Goal: Submit feedback/report problem

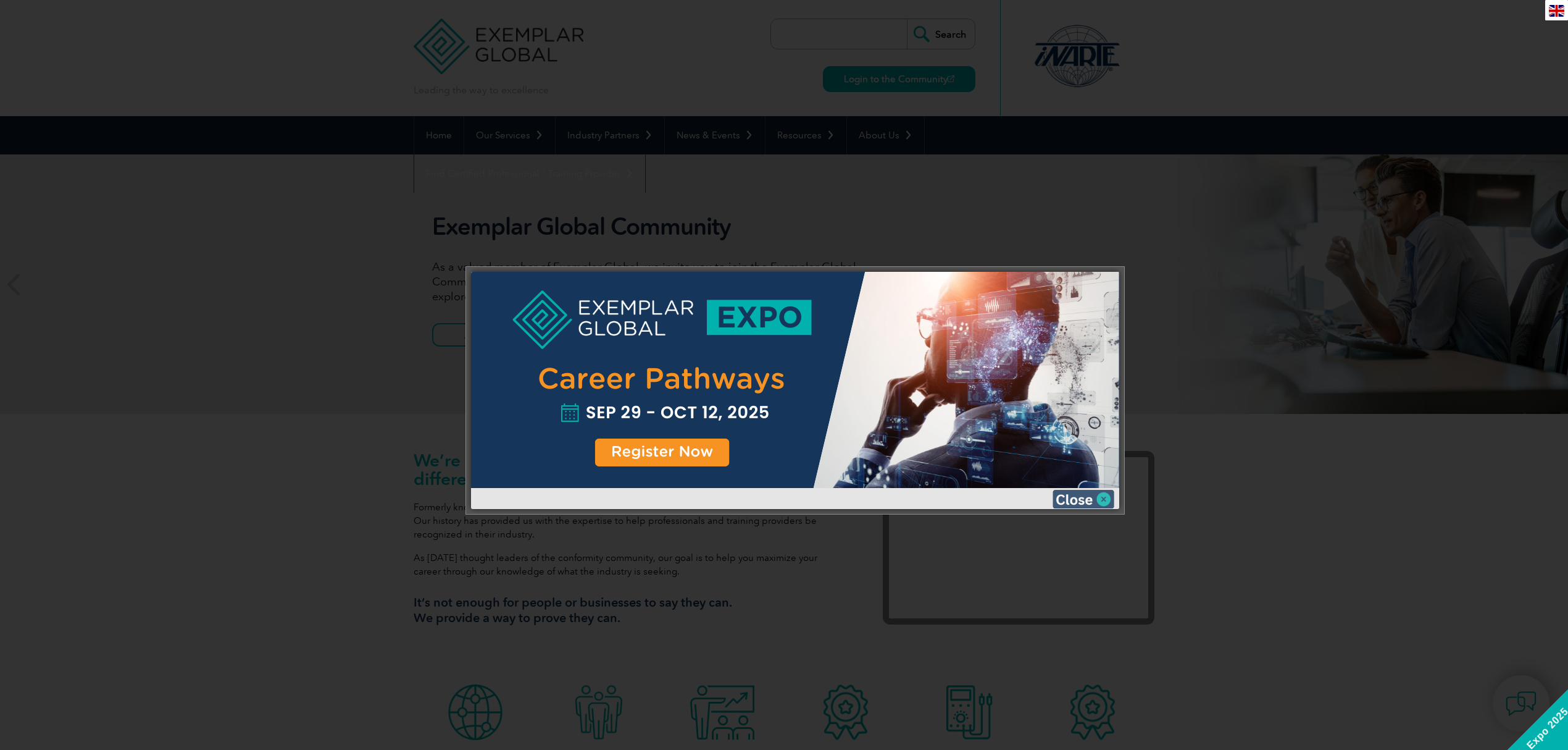
click at [1076, 492] on img at bounding box center [1083, 499] width 62 height 19
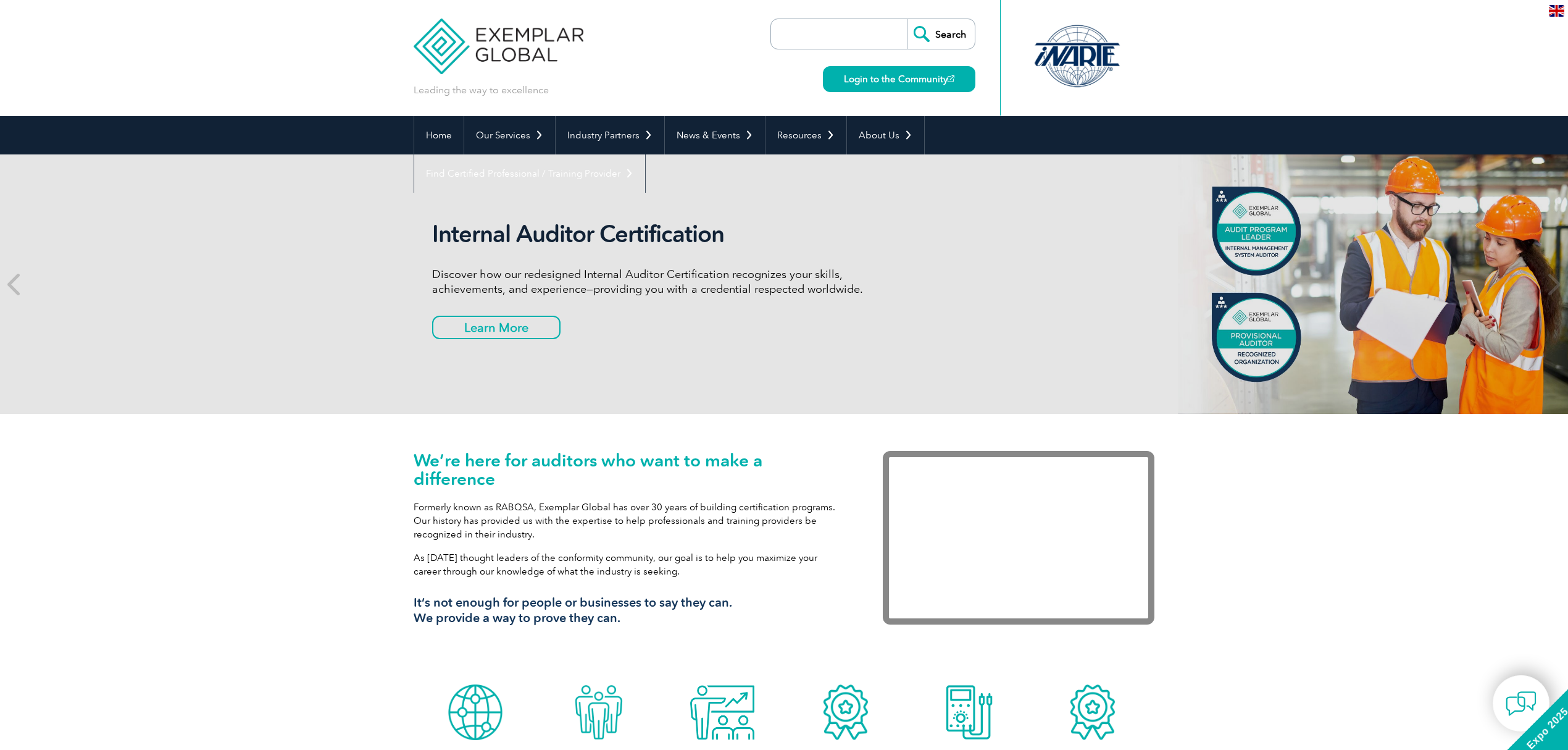
click at [1319, 581] on div "We’re here for auditors who want to make a difference Formerly known as RABQSA,…" at bounding box center [784, 546] width 1568 height 265
click at [801, 33] on input "search" at bounding box center [842, 33] width 130 height 30
paste input "for ISMS ISO 27001"
type input "for ISMS ISO 27001"
click at [947, 37] on input "Search" at bounding box center [941, 33] width 68 height 30
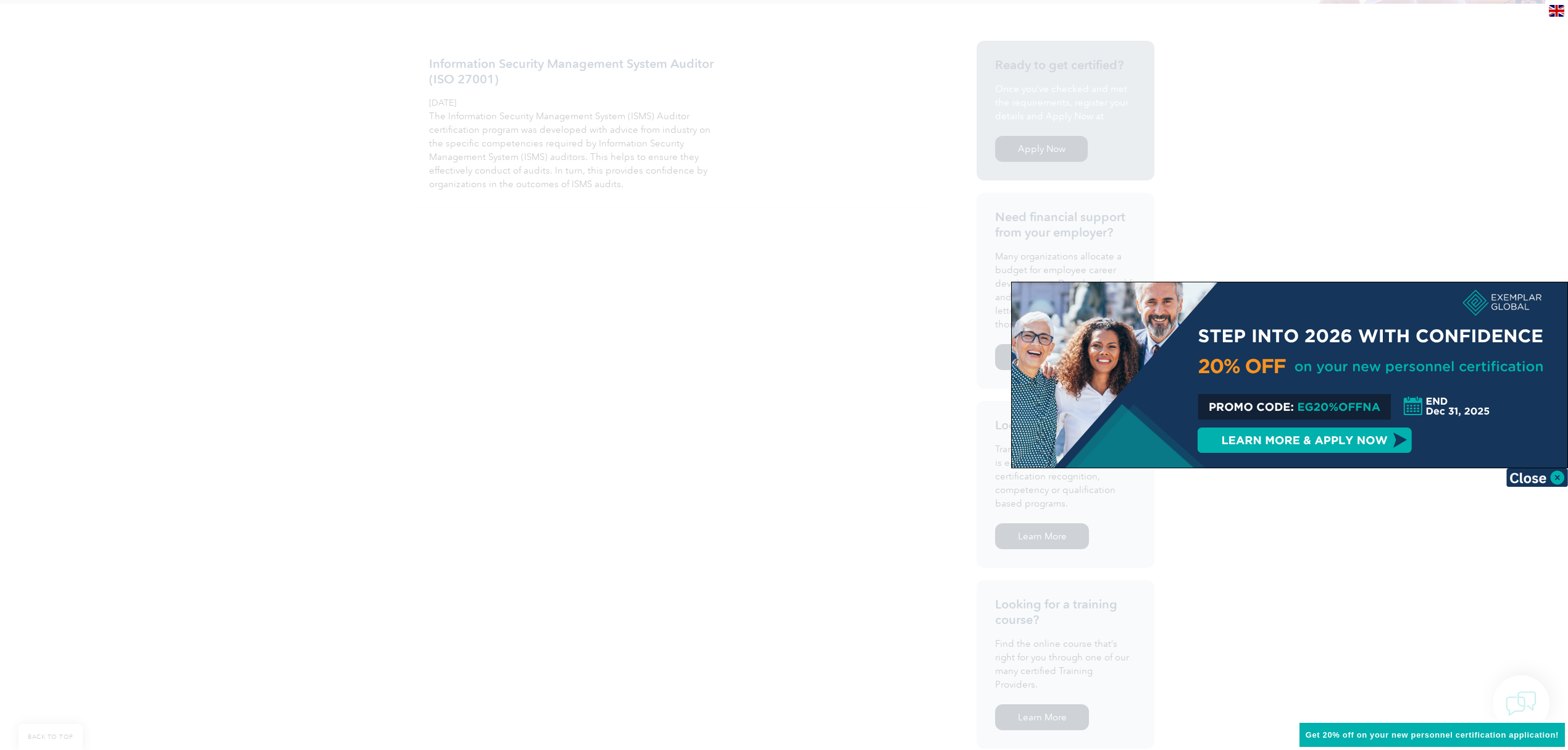
scroll to position [329, 0]
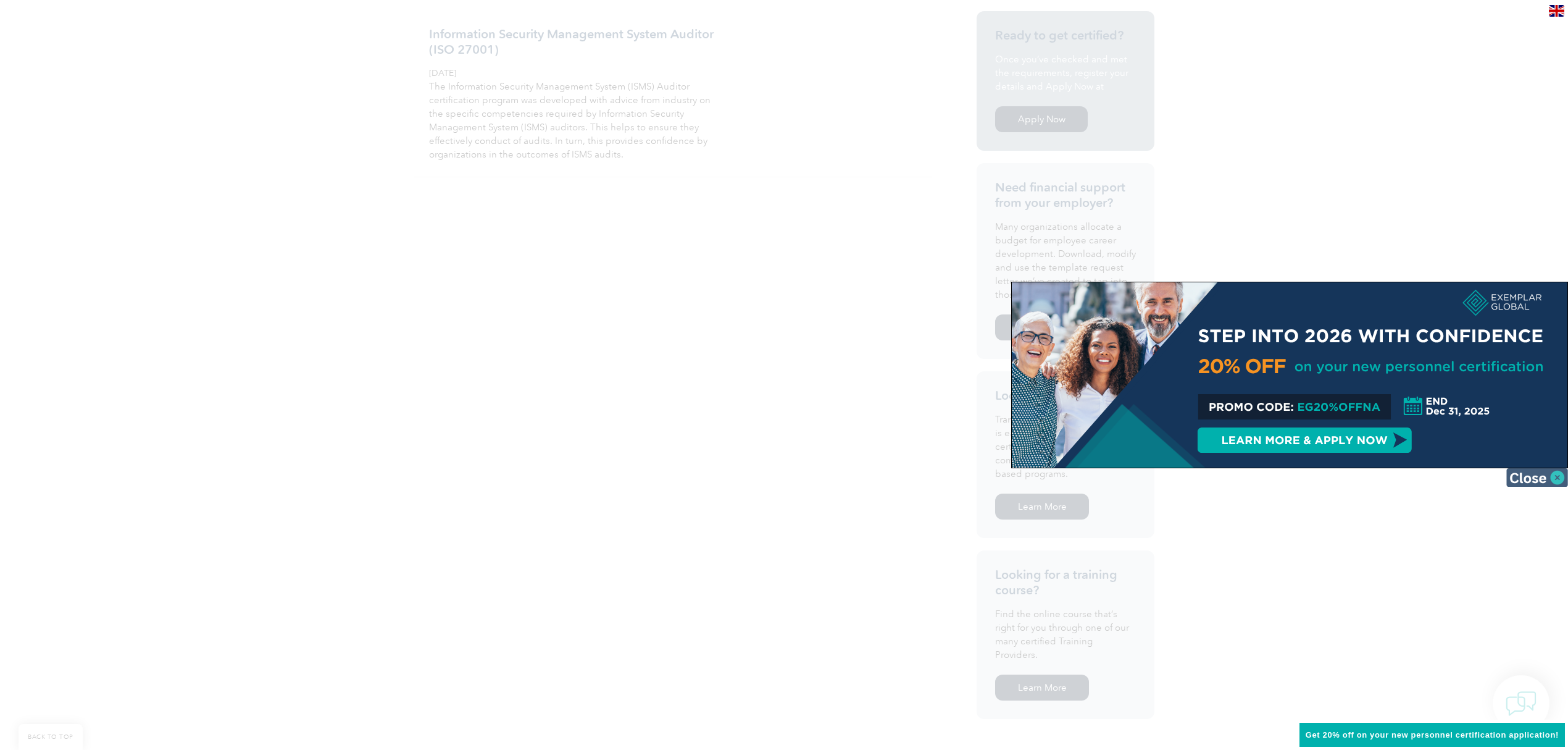
click at [1539, 473] on img at bounding box center [1537, 478] width 62 height 19
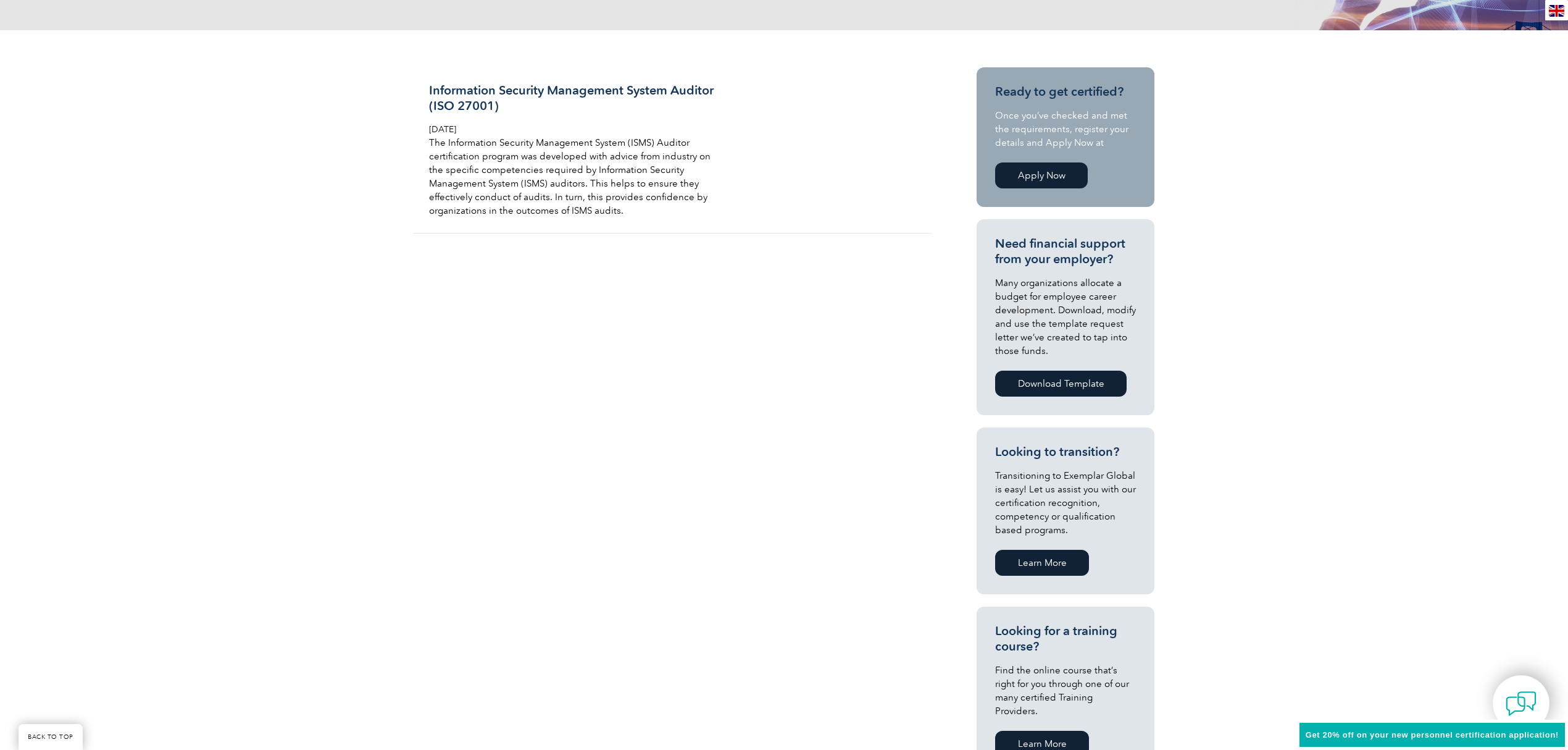
scroll to position [247, 0]
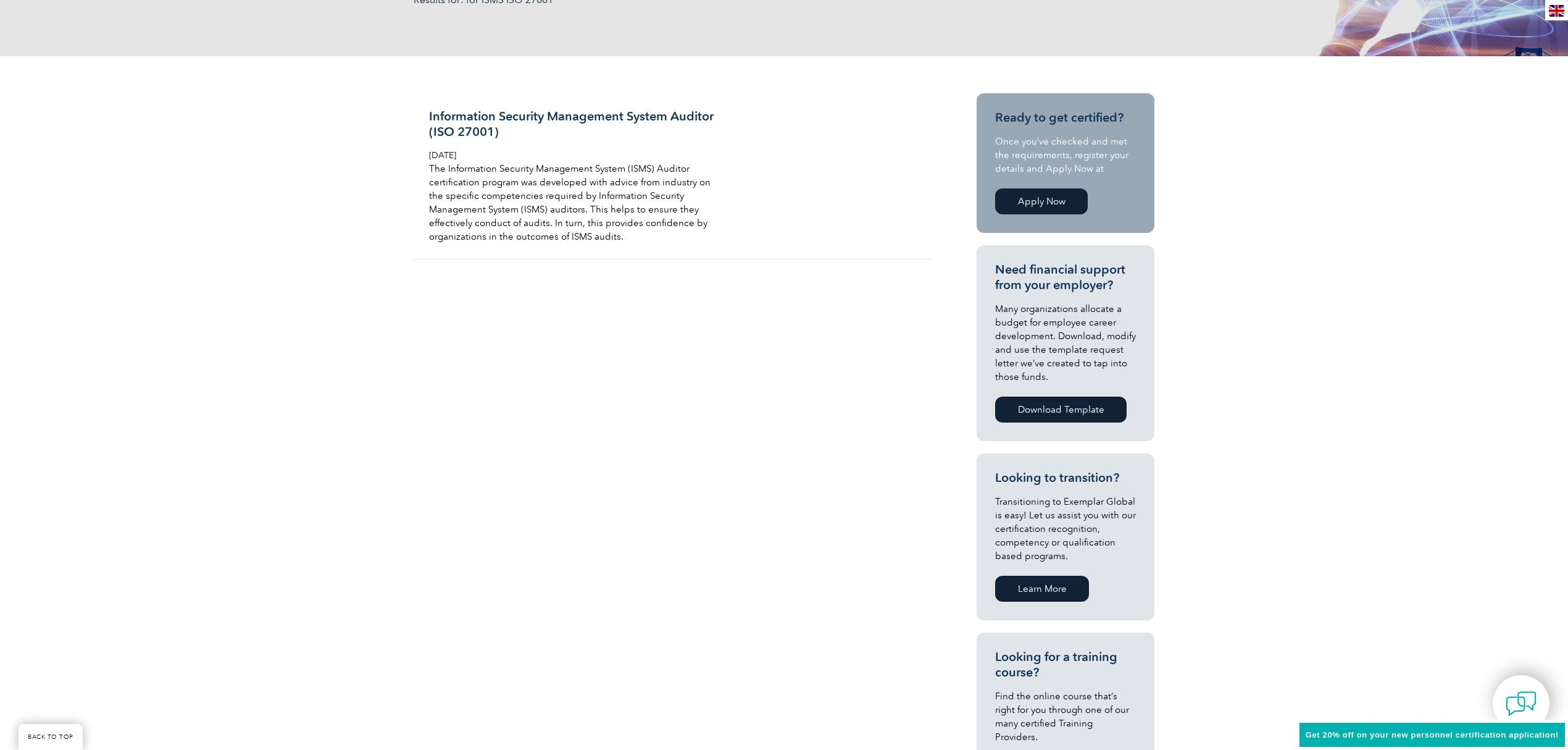
click at [1031, 202] on link "Apply Now" at bounding box center [1042, 202] width 93 height 26
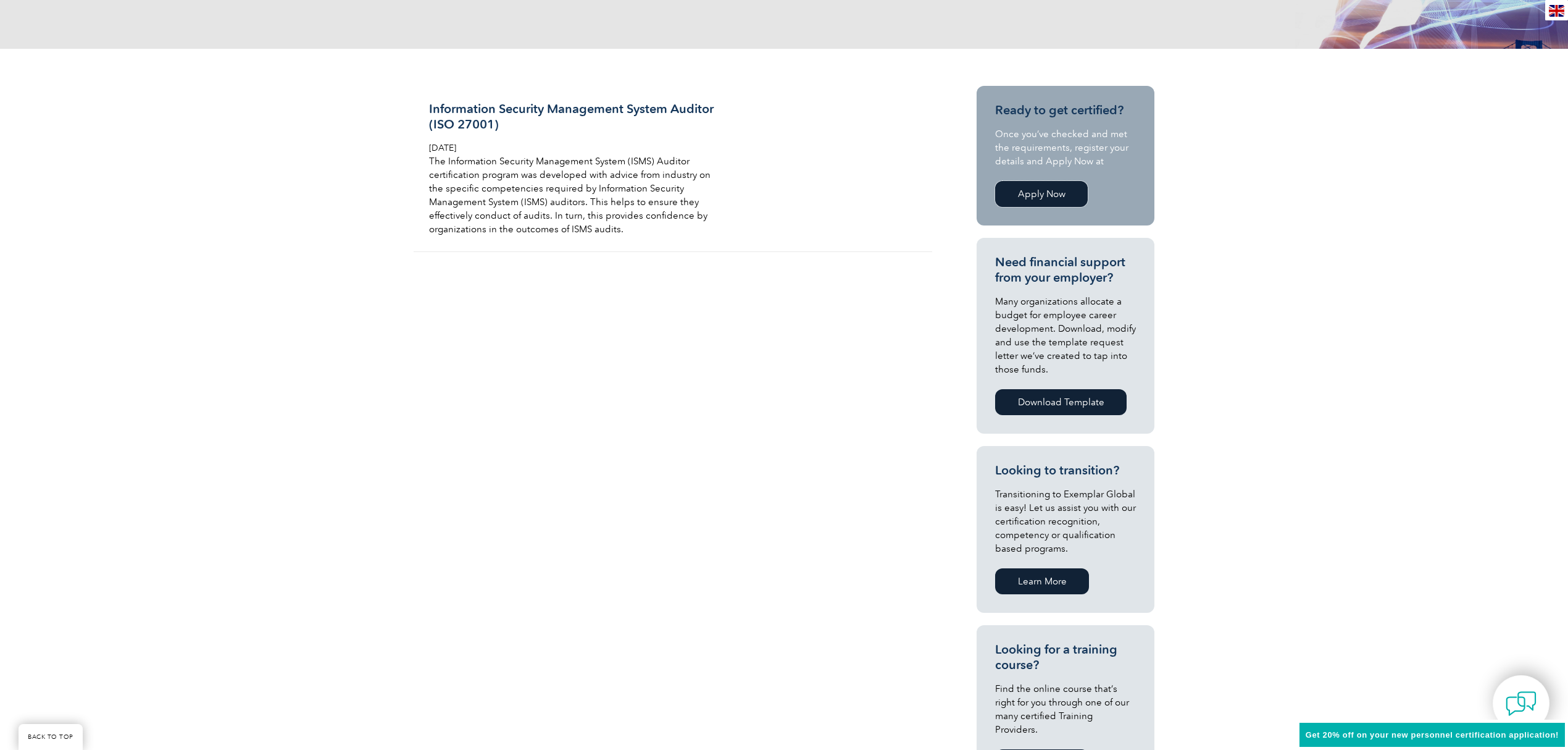
scroll to position [0, 0]
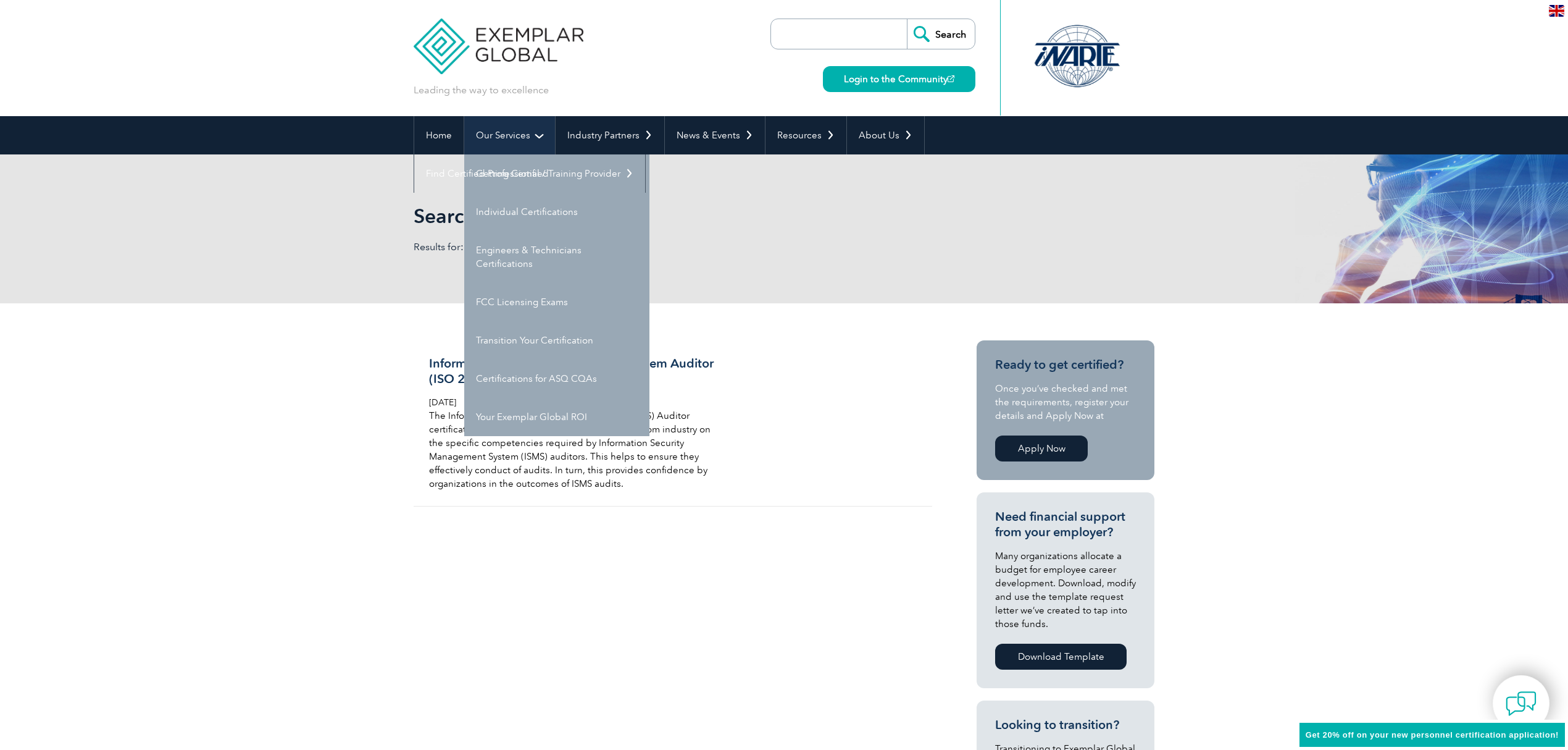
click at [517, 139] on link "Our Services" at bounding box center [510, 135] width 91 height 38
click at [514, 209] on link "Individual Certifications" at bounding box center [557, 212] width 186 height 38
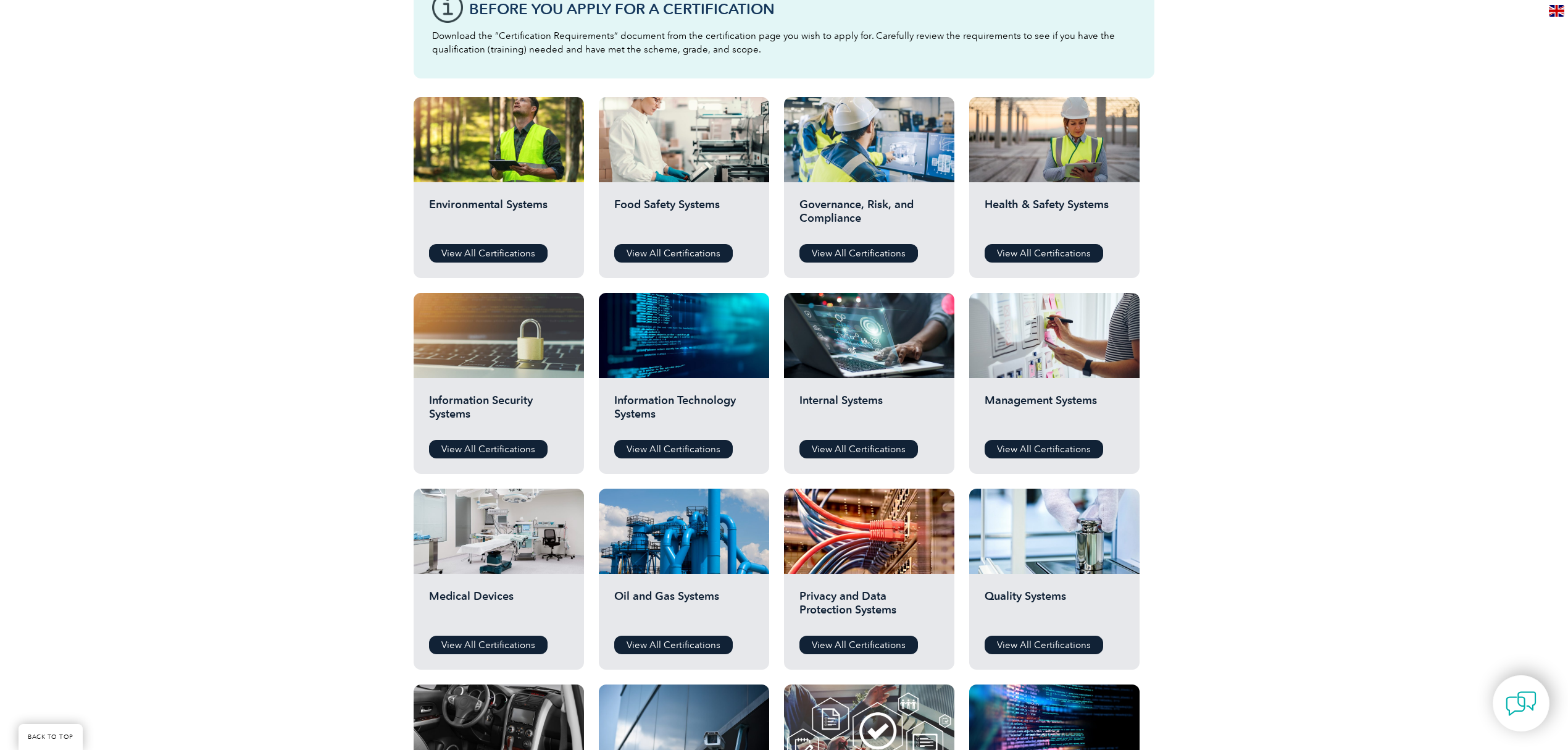
scroll to position [411, 0]
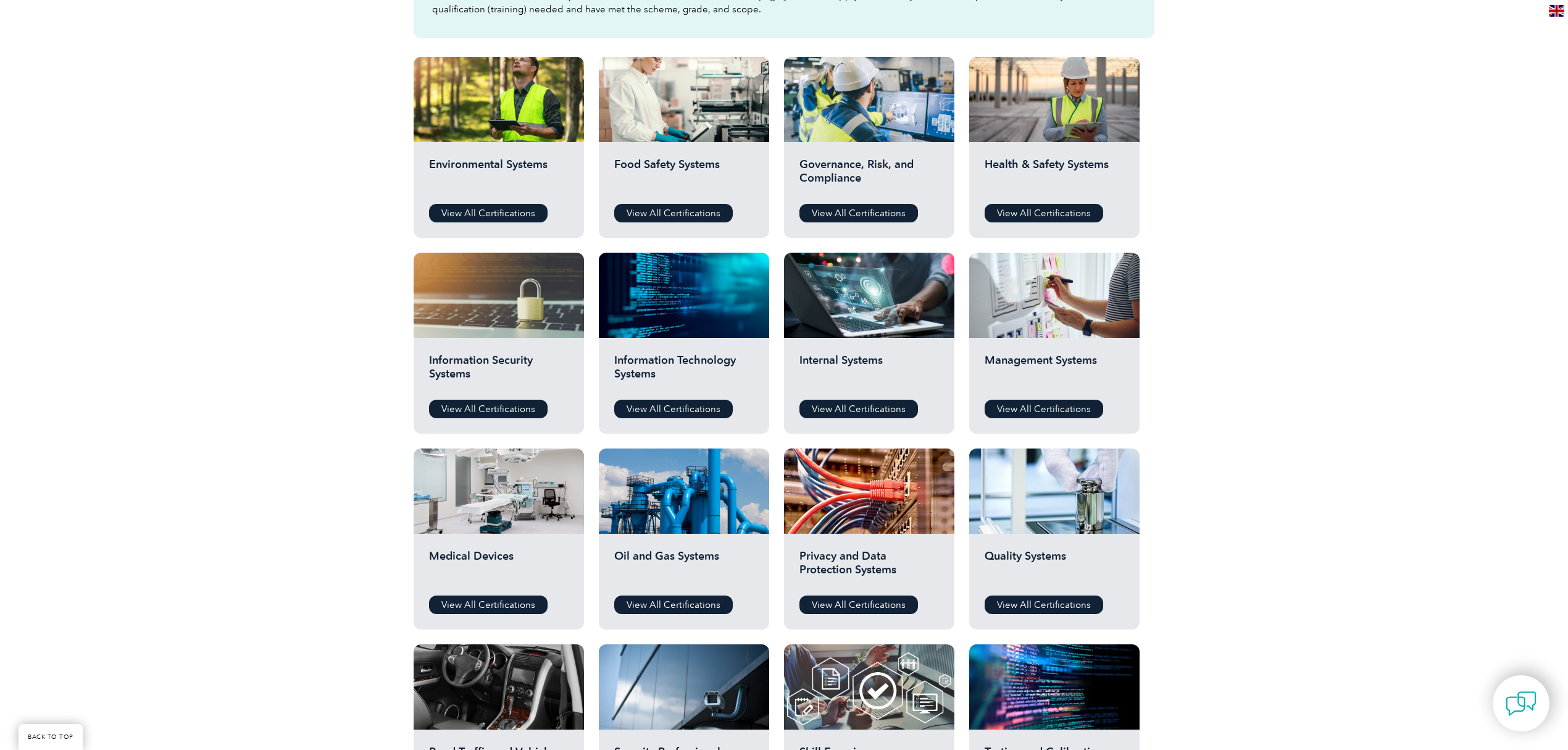
click at [504, 384] on h2 "Information Security Systems" at bounding box center [499, 371] width 139 height 37
click at [490, 413] on link "View All Certifications" at bounding box center [489, 409] width 119 height 19
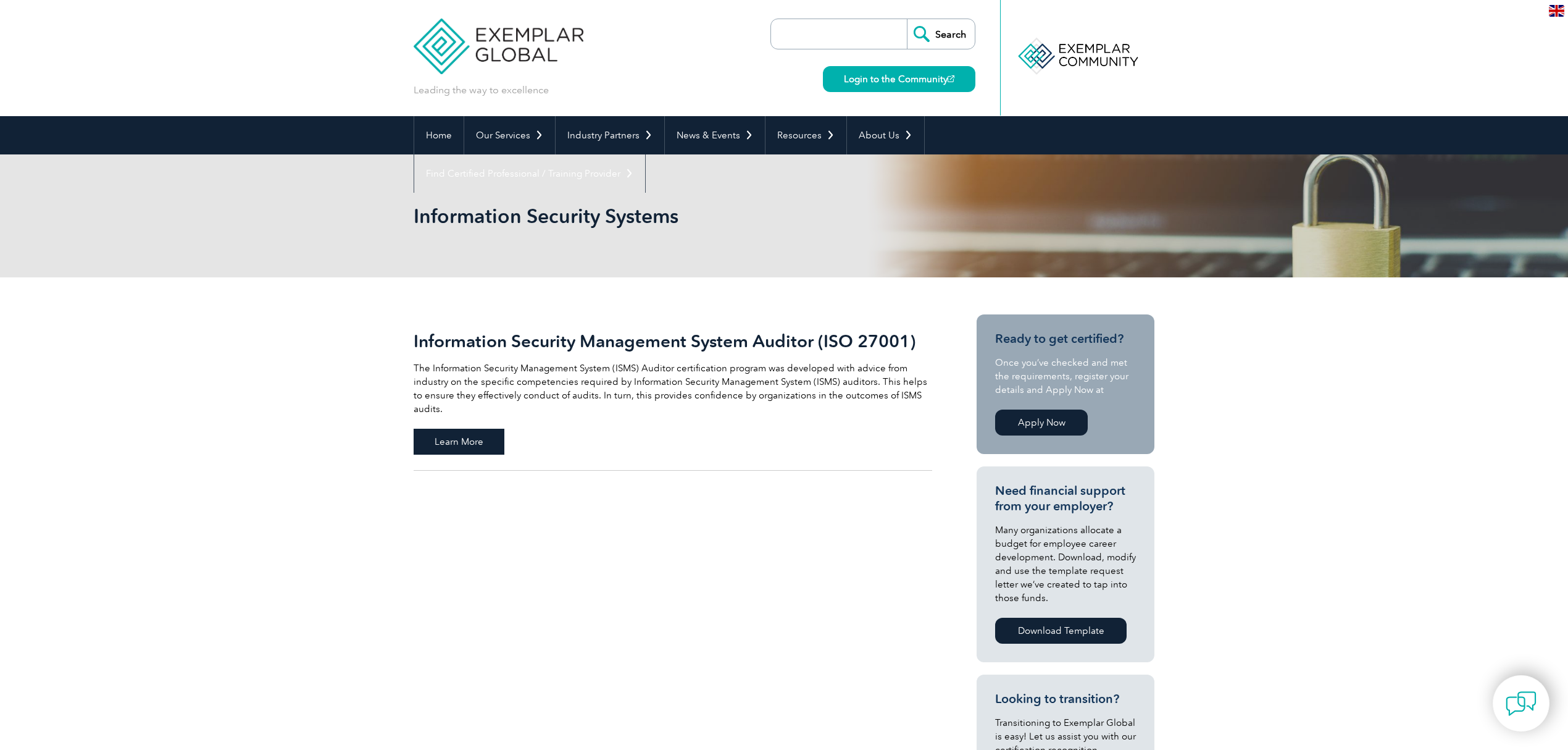
click at [460, 429] on span "Learn More" at bounding box center [459, 442] width 91 height 26
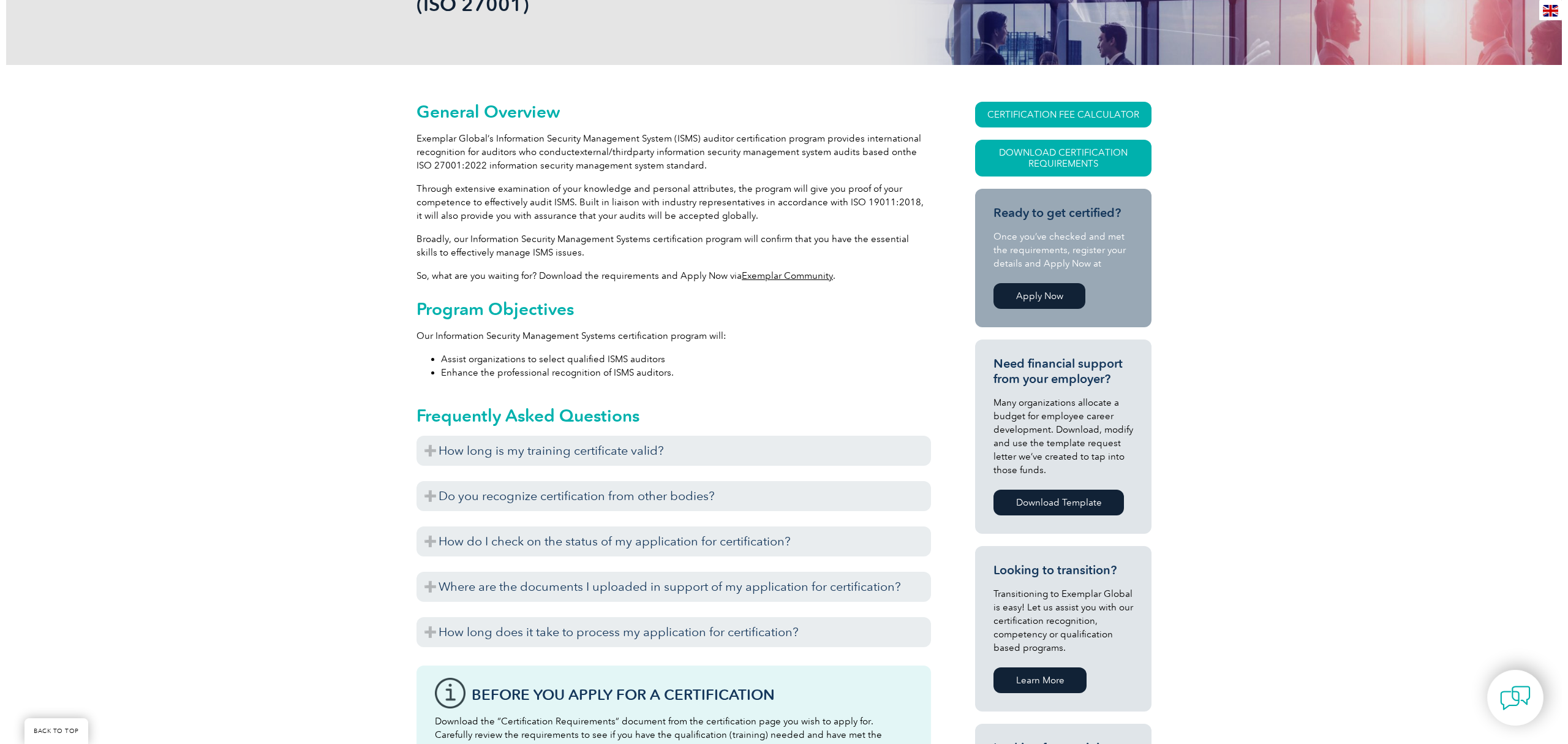
scroll to position [245, 0]
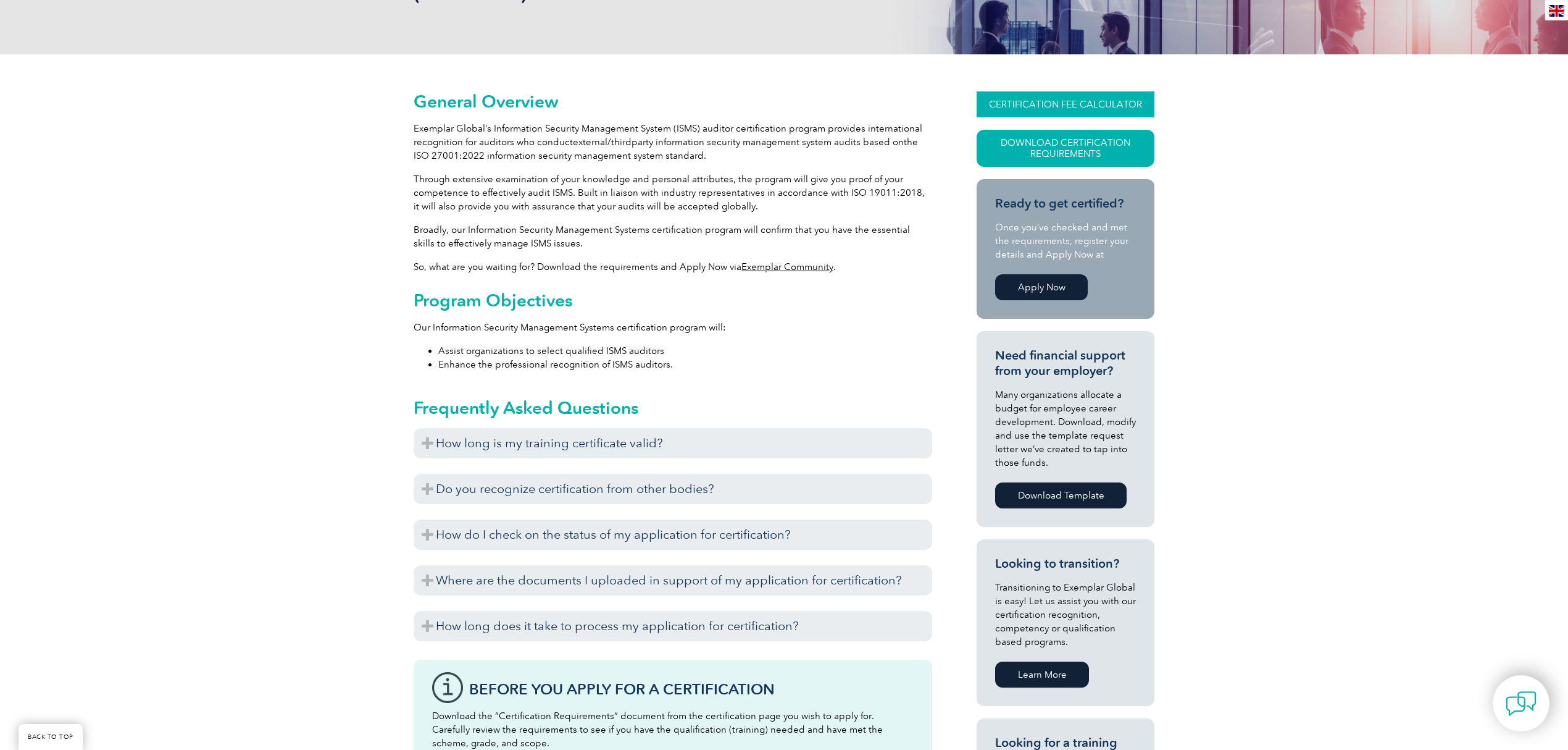
click at [1038, 102] on link "CERTIFICATION FEE CALCULATOR" at bounding box center [1065, 104] width 178 height 26
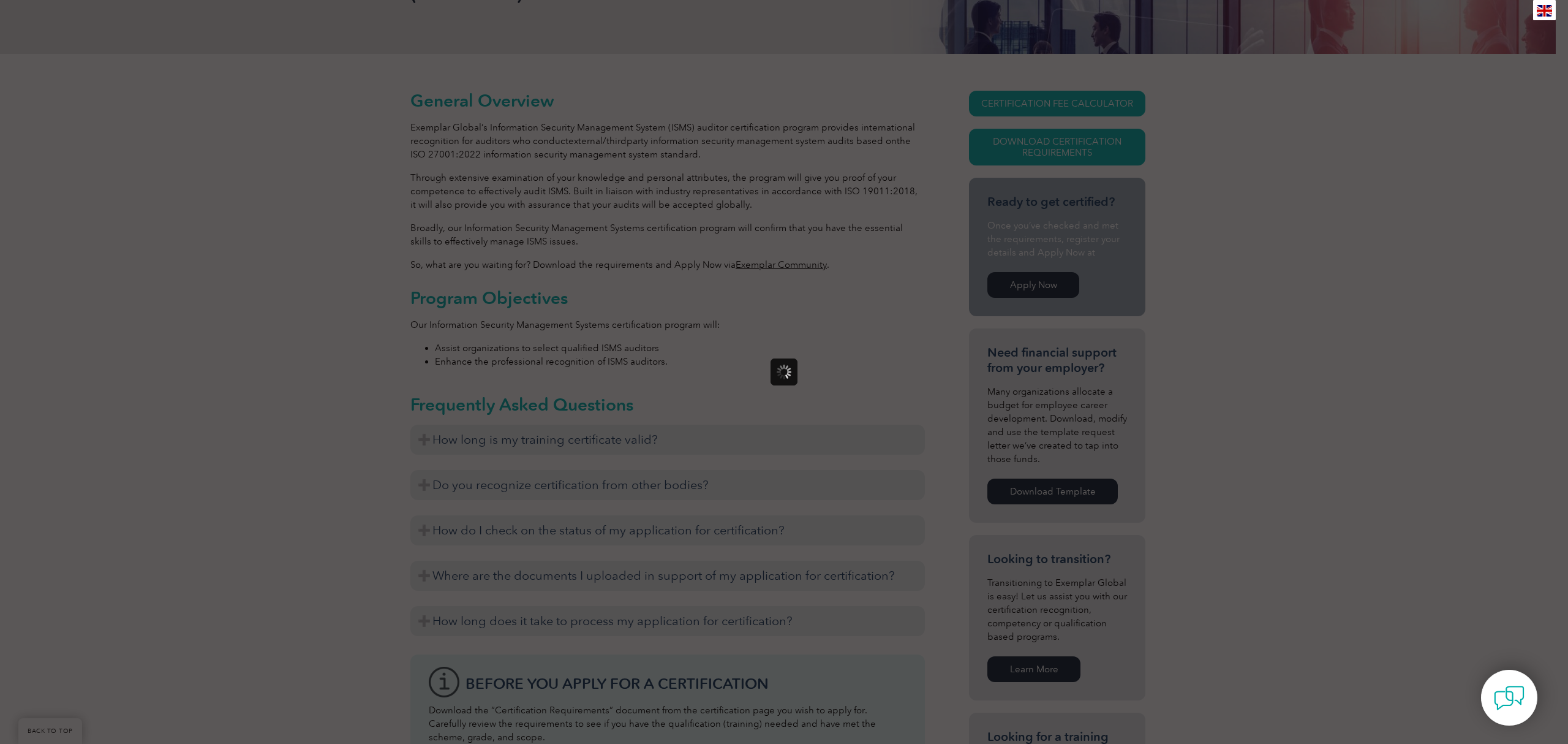
scroll to position [0, 0]
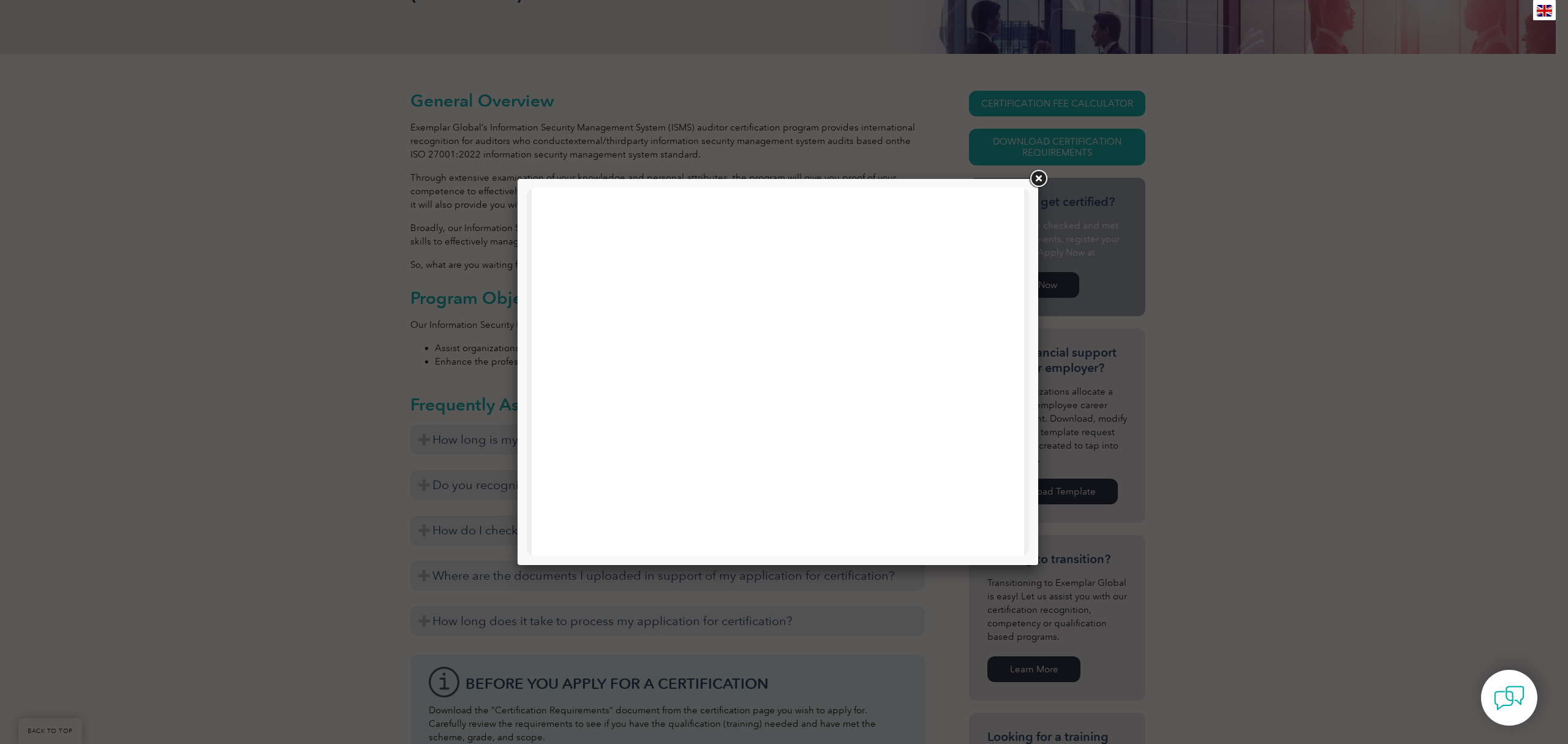
drag, startPoint x: 496, startPoint y: 2, endPoint x: 1037, endPoint y: 176, distance: 568.3
click at [1037, 176] on link at bounding box center [1038, 178] width 22 height 22
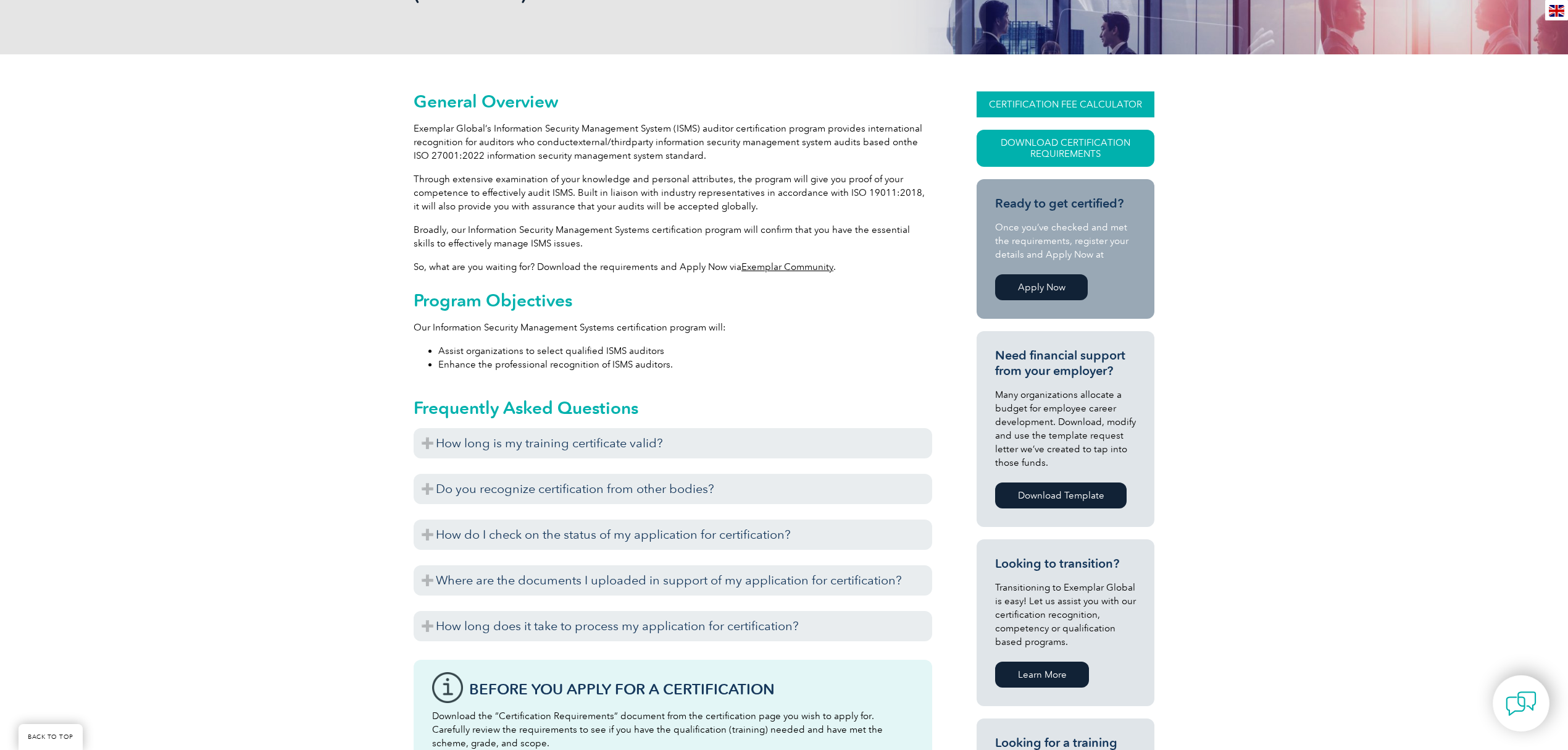
click at [1060, 94] on link "CERTIFICATION FEE CALCULATOR" at bounding box center [1065, 104] width 178 height 26
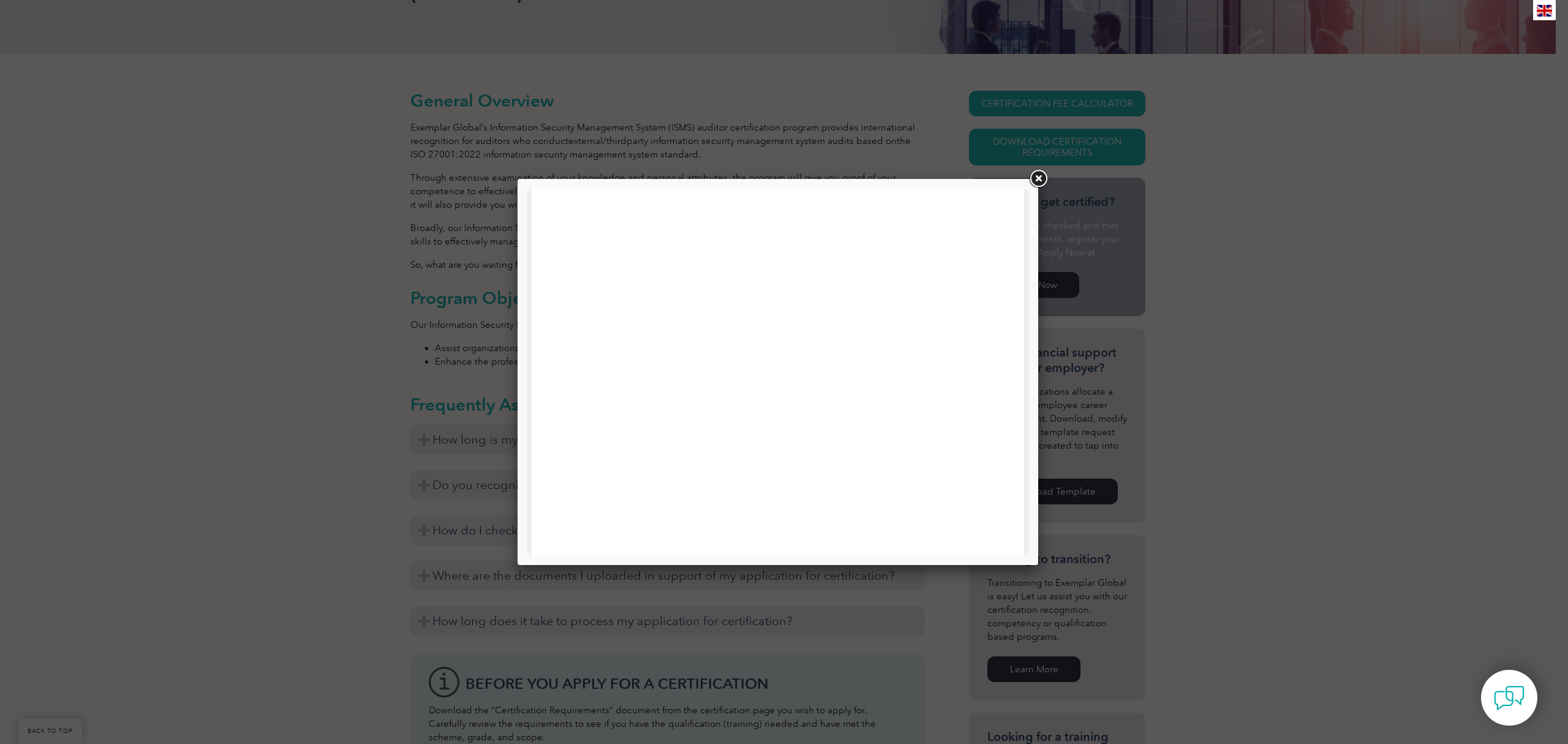
click at [1036, 183] on link at bounding box center [1038, 178] width 22 height 22
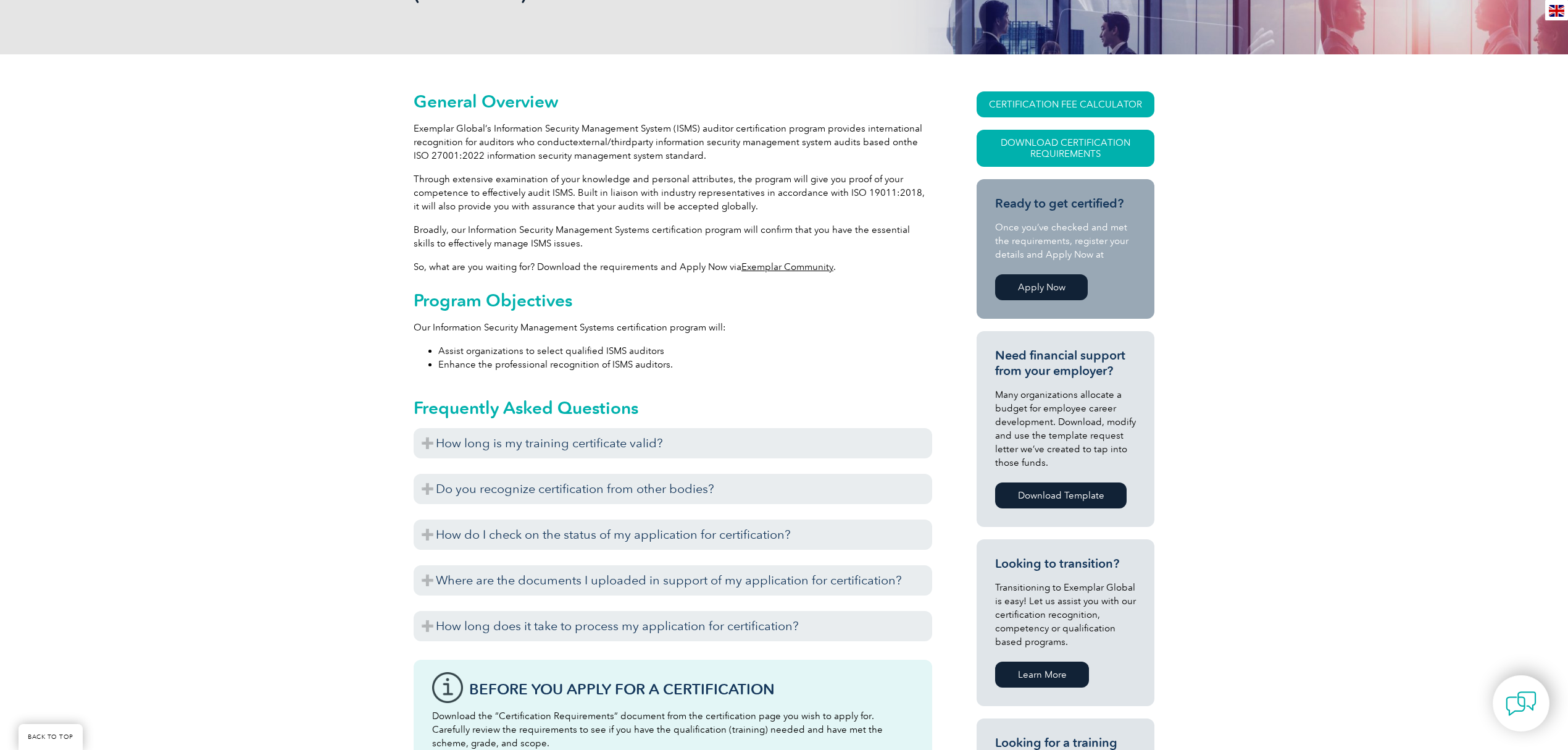
click at [189, 152] on div "General Overview Exemplar Global’s Information Security Management System (ISMS…" at bounding box center [784, 603] width 1568 height 1097
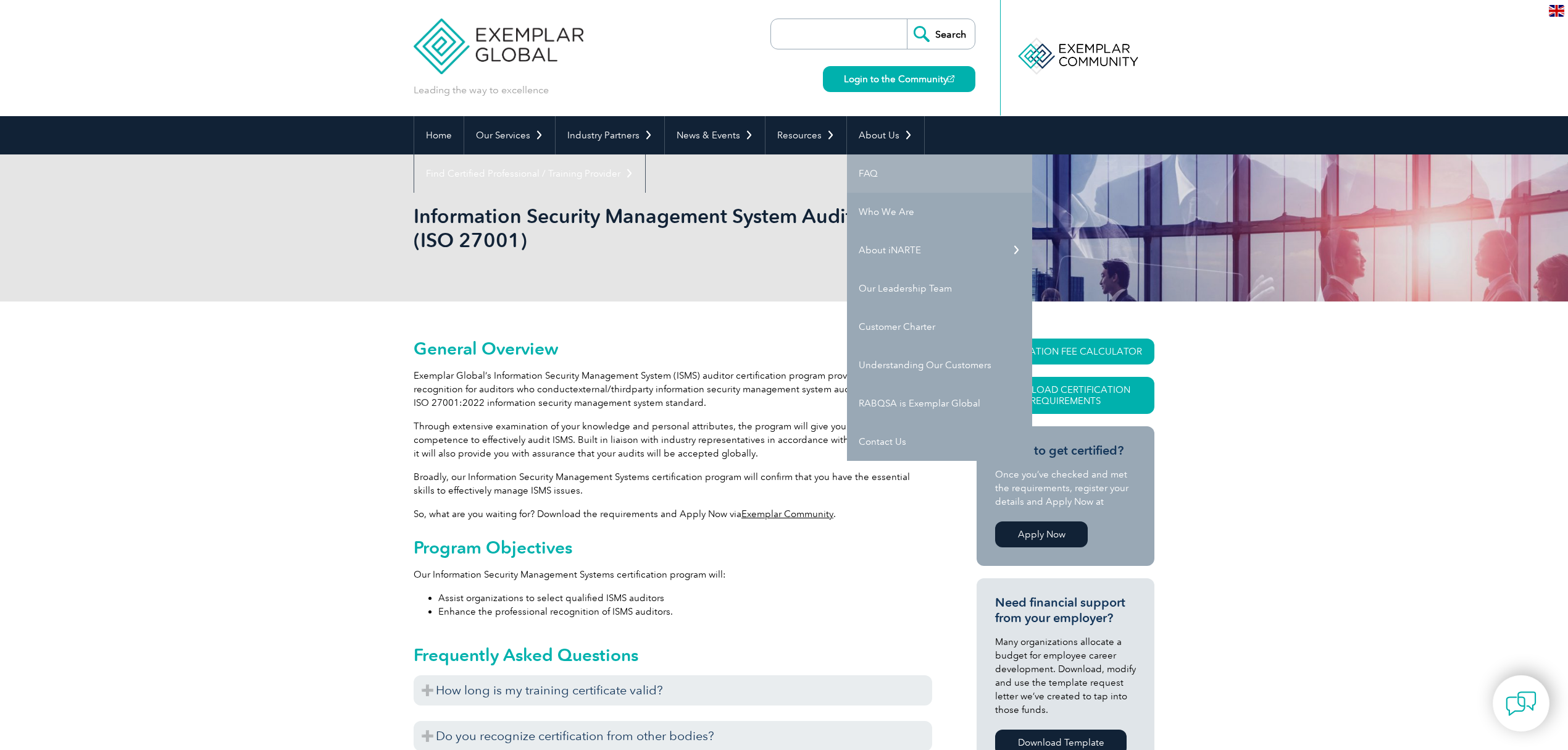
click at [890, 172] on link "FAQ" at bounding box center [940, 173] width 186 height 38
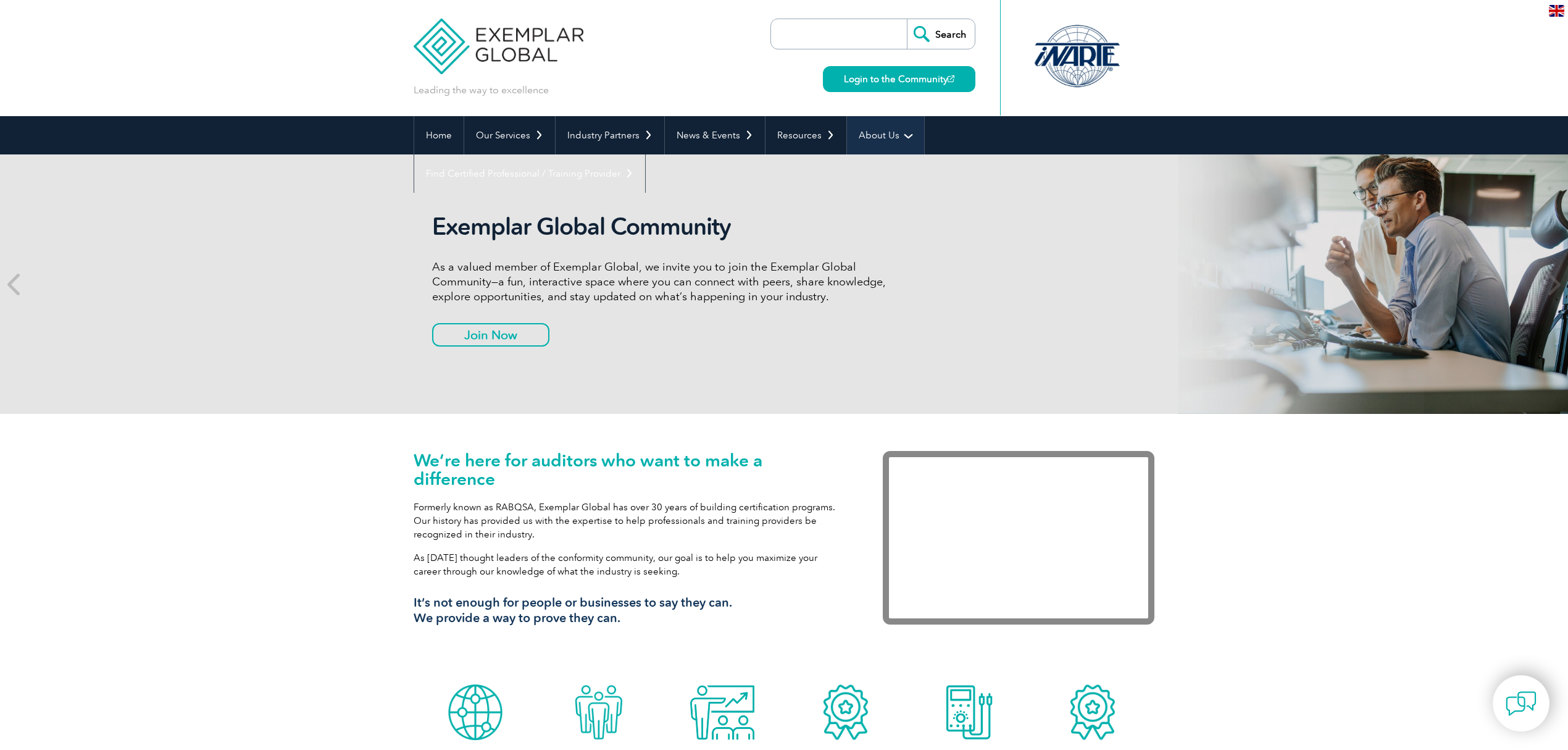
click at [875, 136] on link "About Us" at bounding box center [886, 135] width 77 height 38
click at [875, 142] on link "About Us" at bounding box center [886, 135] width 77 height 38
click at [889, 136] on link "About Us" at bounding box center [886, 135] width 77 height 38
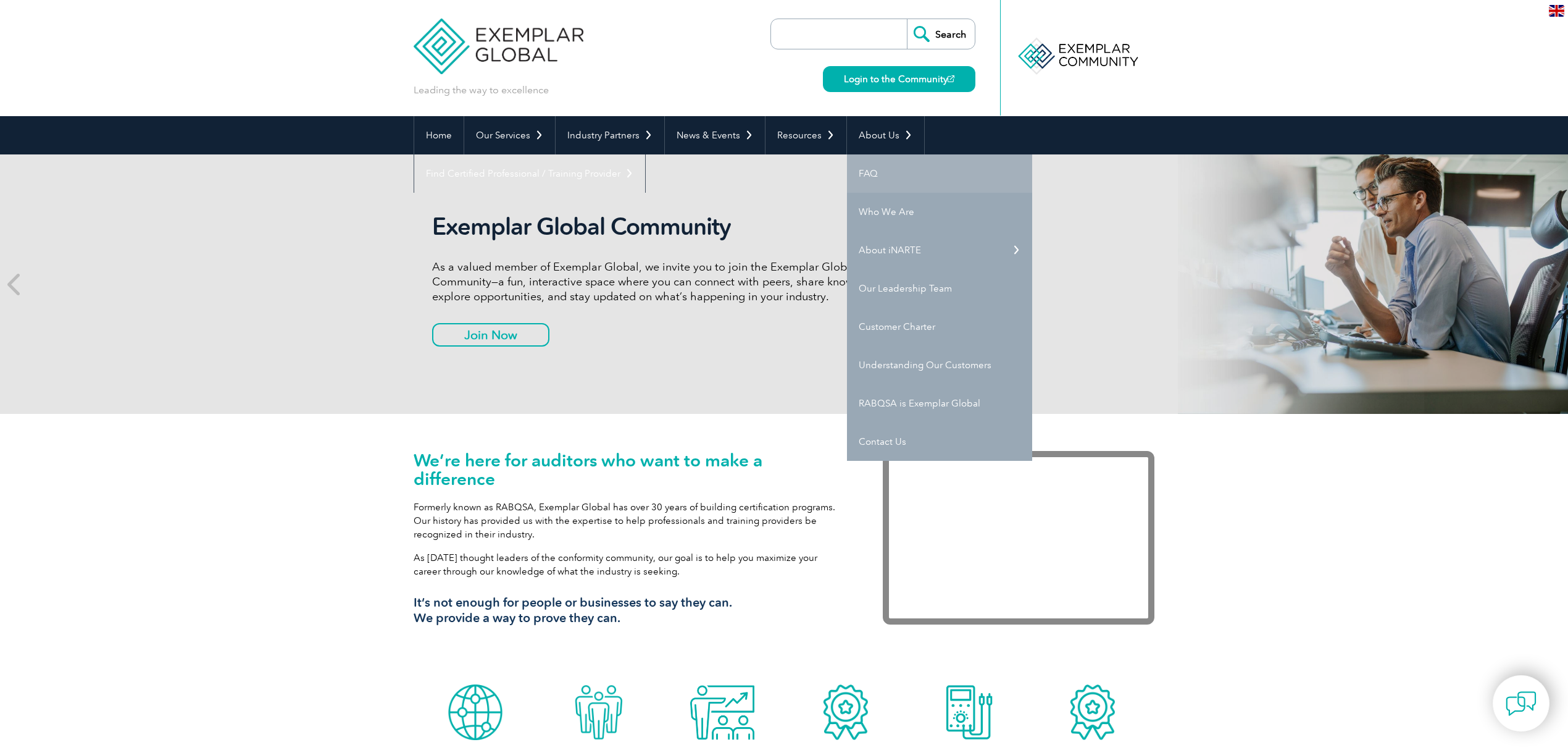
click at [873, 181] on link "FAQ" at bounding box center [940, 173] width 186 height 38
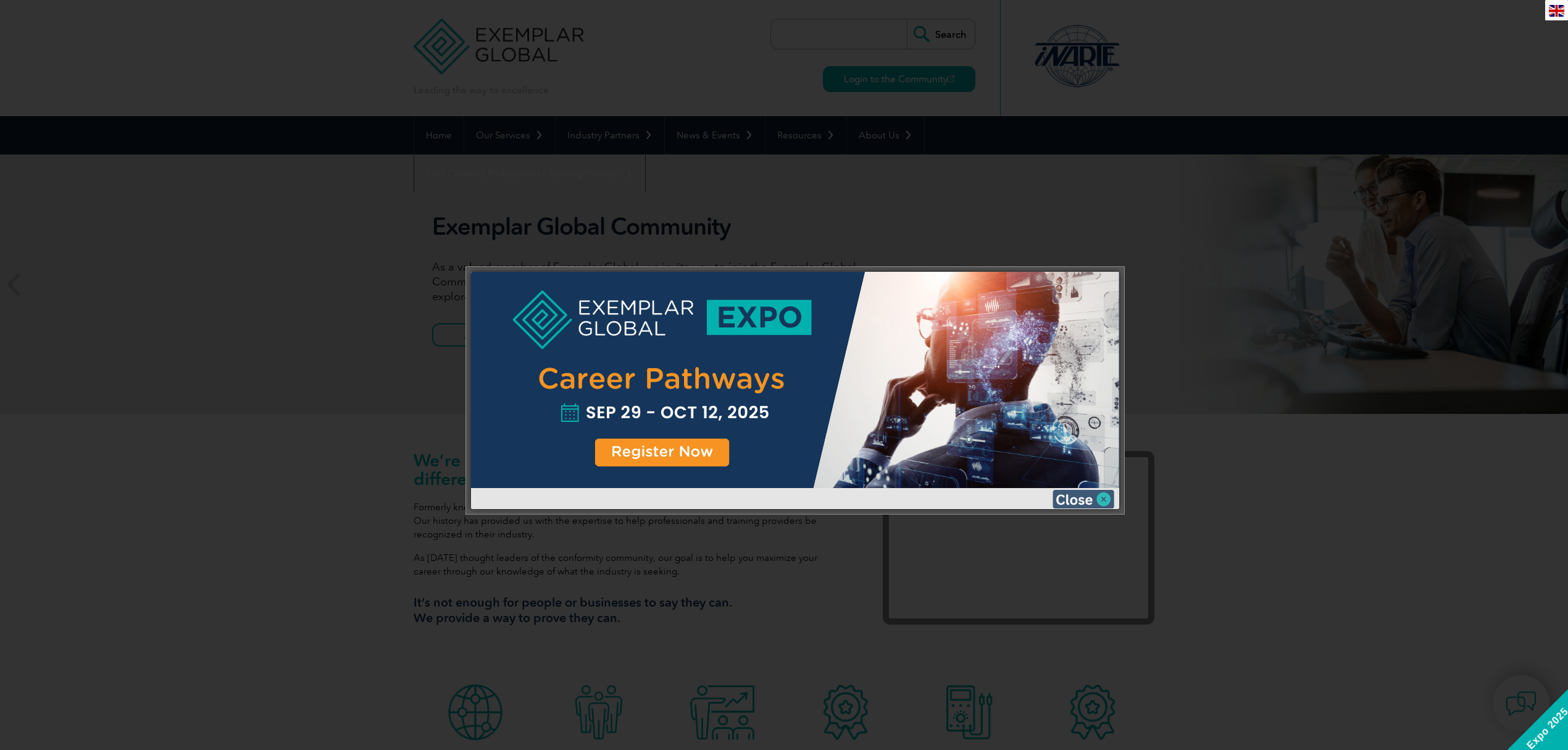
click at [1072, 495] on img at bounding box center [1083, 499] width 62 height 19
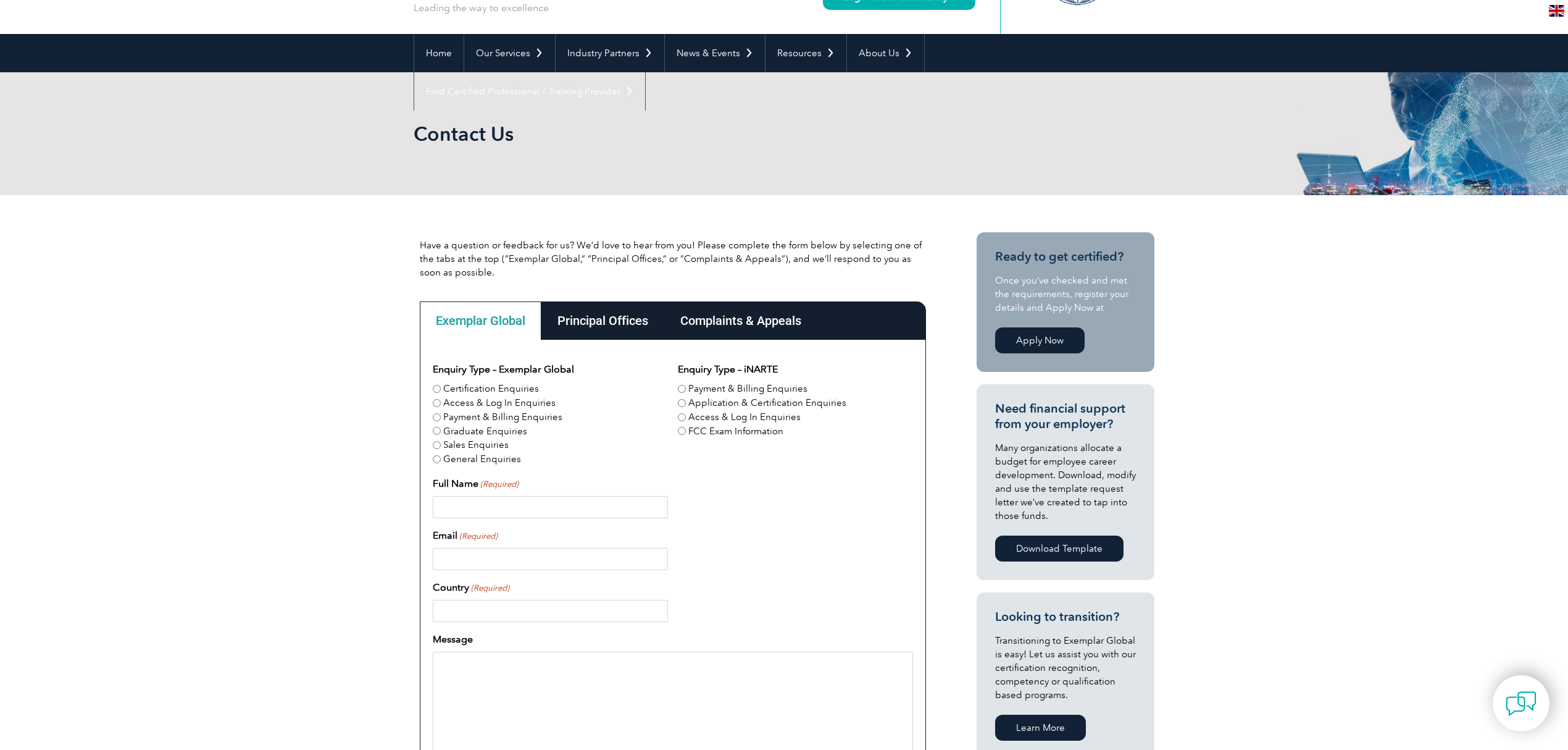
scroll to position [165, 0]
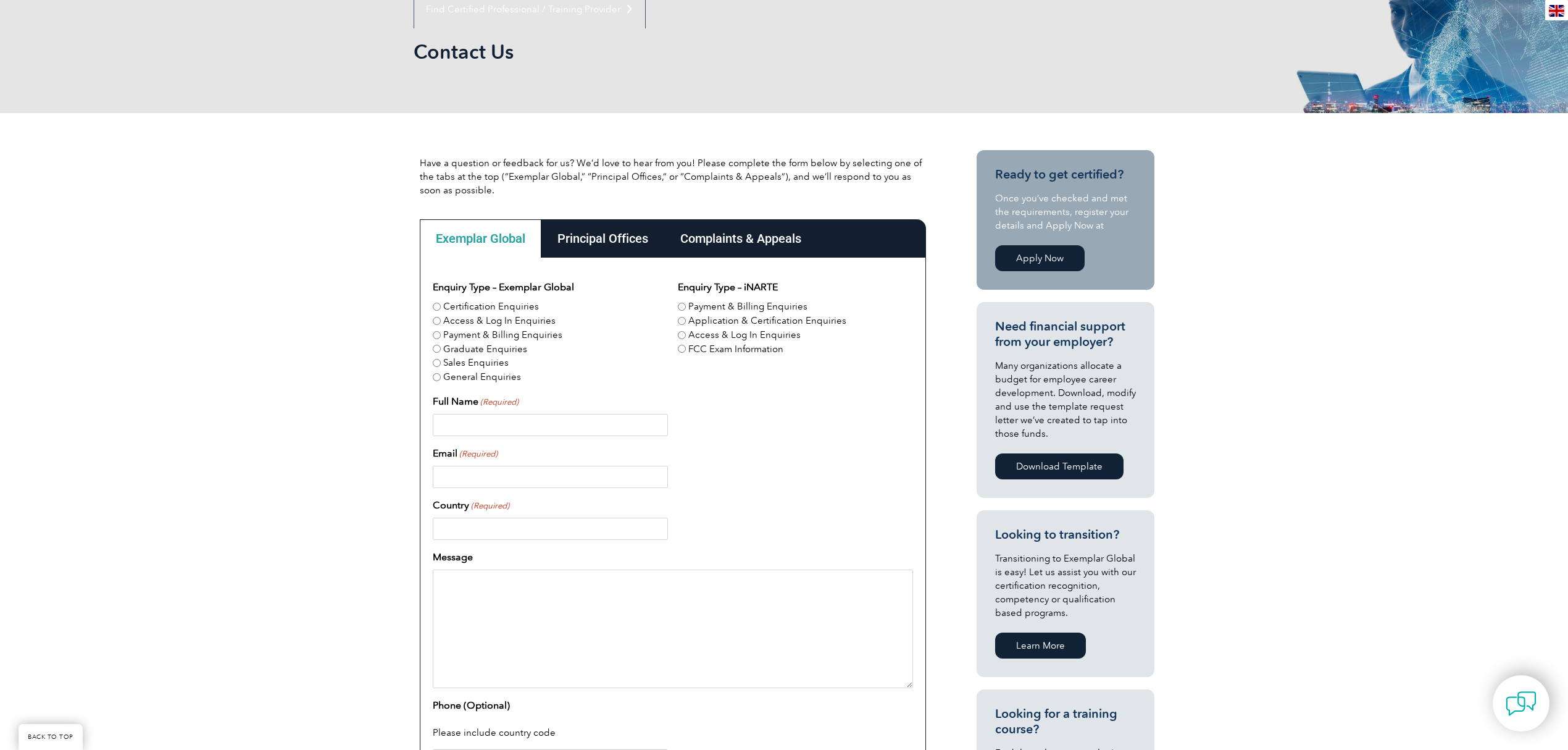
click at [435, 332] on input "Payment & Billing Enquiries" at bounding box center [436, 335] width 8 height 8
radio input "true"
click at [721, 243] on div "Complaints & Appeals" at bounding box center [740, 238] width 153 height 38
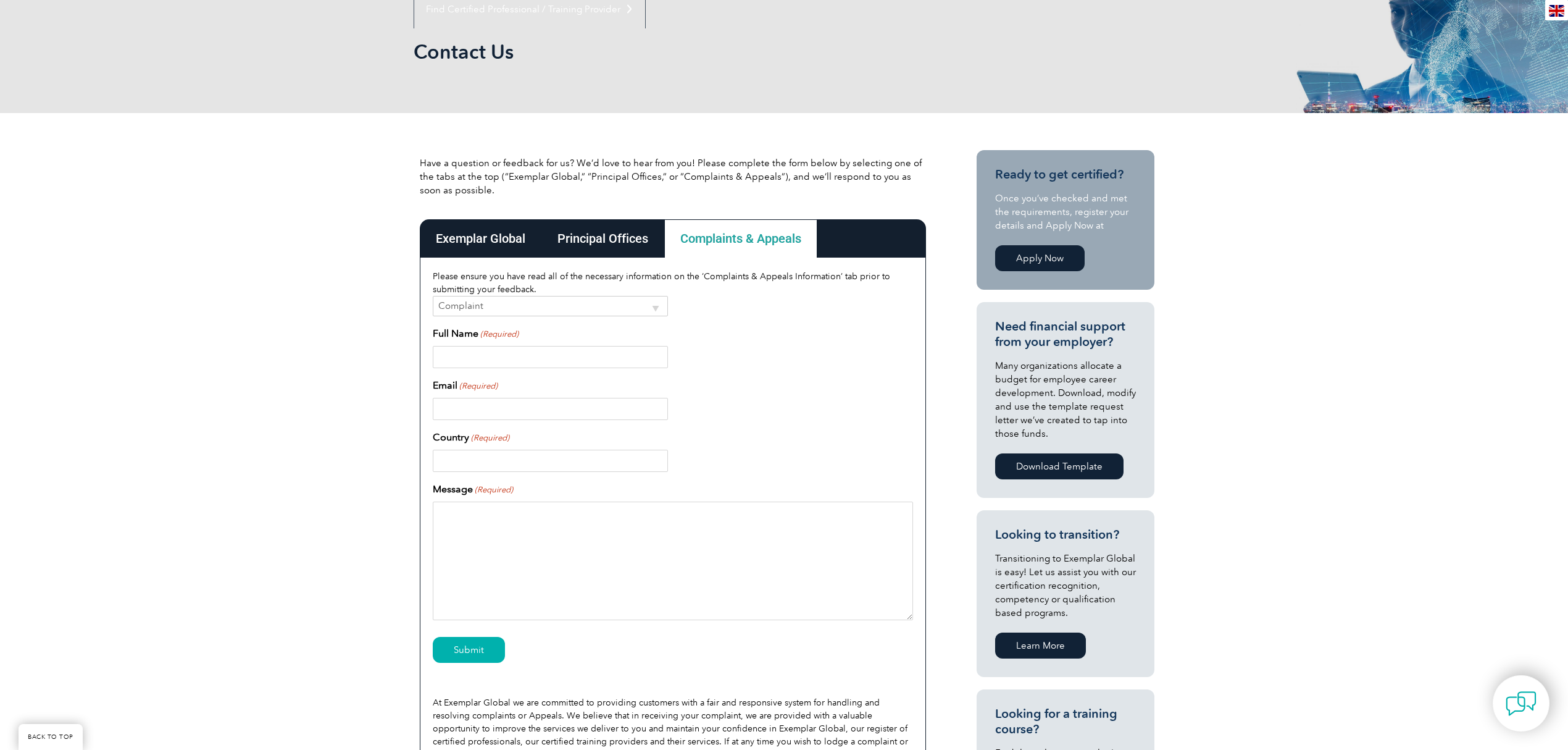
click at [556, 308] on select "Complaint Appeal" at bounding box center [550, 306] width 236 height 20
select select "Appeal"
click at [433, 296] on select "Complaint Appeal" at bounding box center [550, 306] width 236 height 20
click at [531, 360] on input "Full Name (Required)" at bounding box center [550, 357] width 236 height 22
type input "urmi"
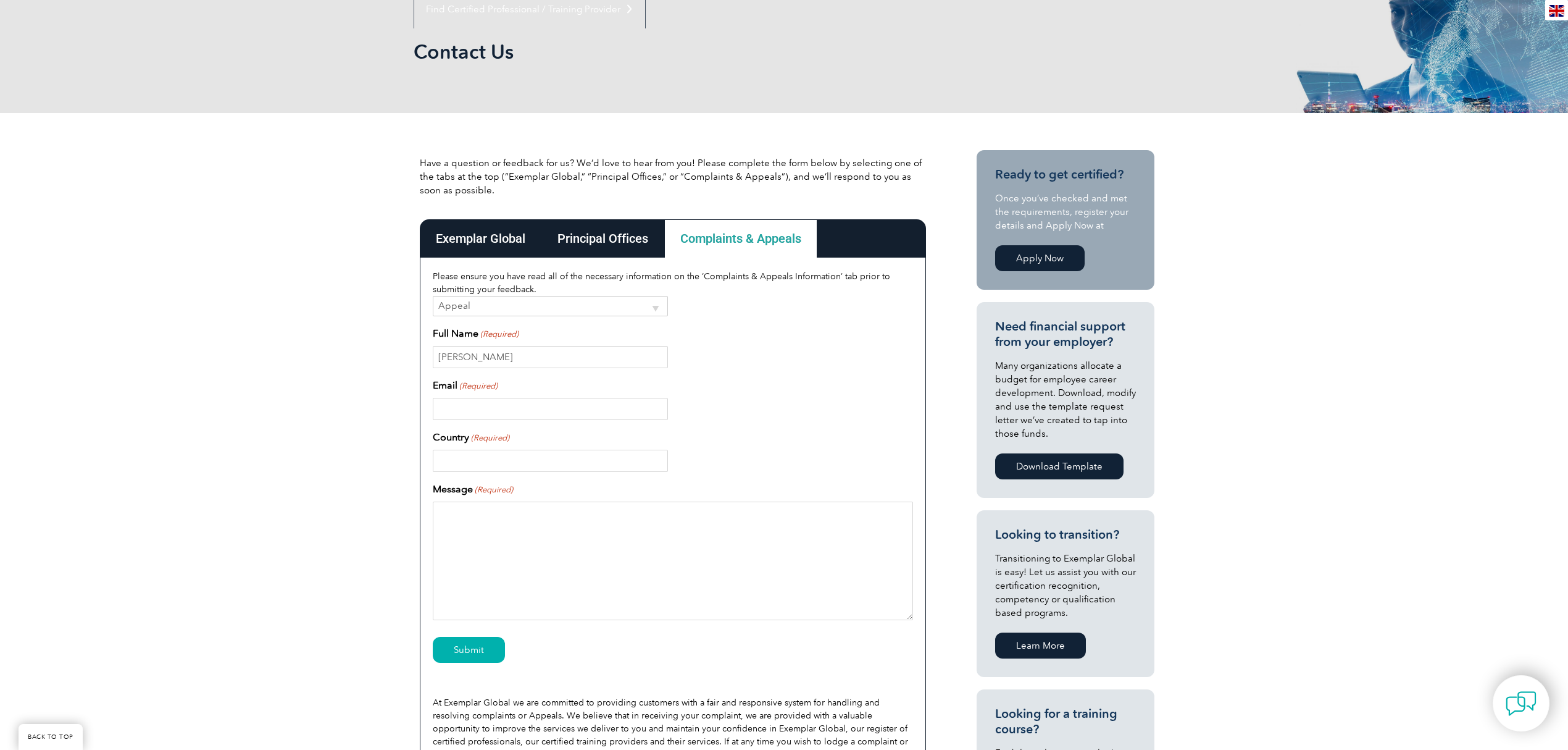
click at [513, 415] on input "Email (Required)" at bounding box center [550, 409] width 236 height 22
click at [523, 413] on input "Email (Required)" at bounding box center [550, 409] width 236 height 22
type input "udatta@exemplarglobal.org"
click at [532, 471] on input "Country (Required)" at bounding box center [550, 461] width 236 height 22
type input "[GEOGRAPHIC_DATA]"
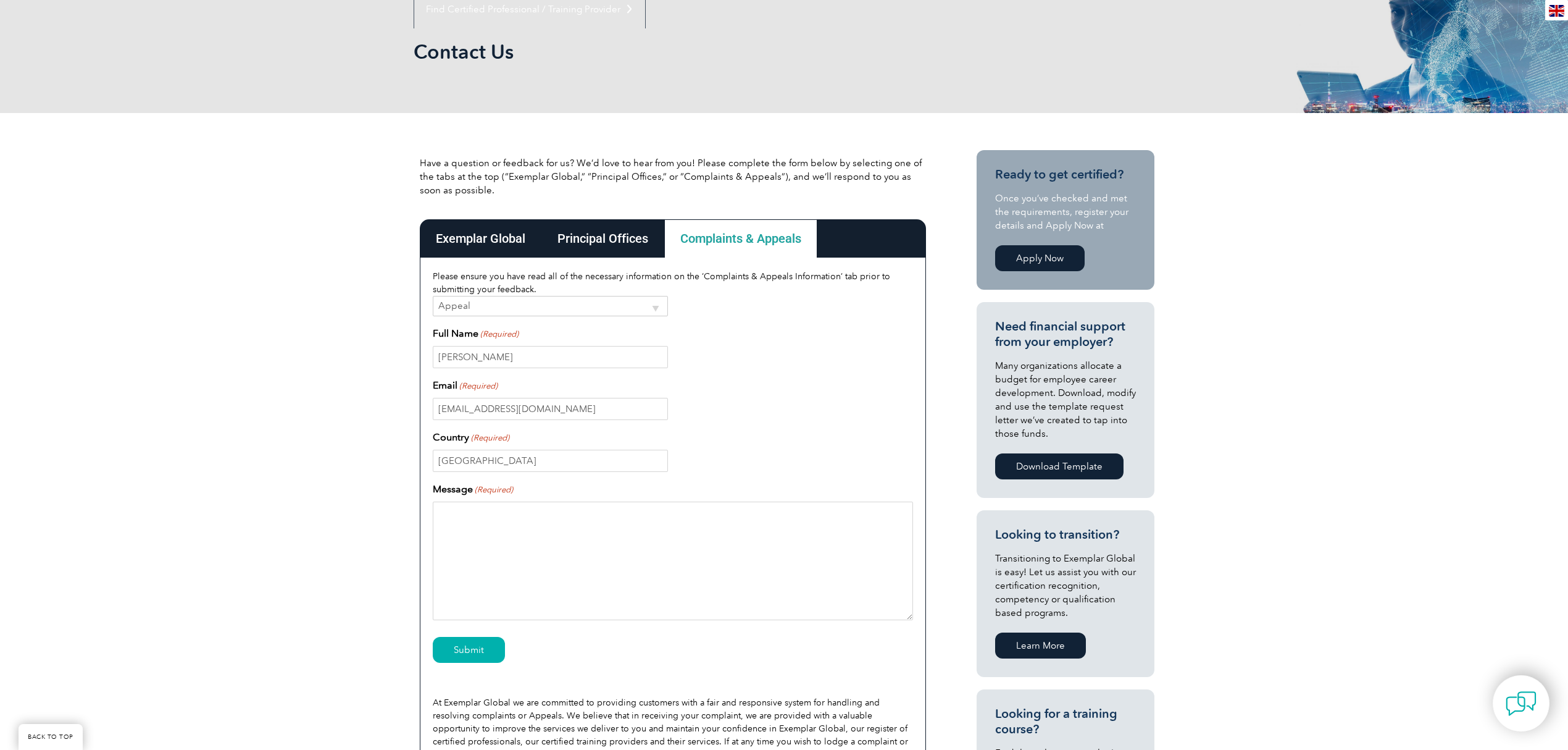
click at [522, 512] on textarea "Message (Required)" at bounding box center [673, 561] width 481 height 119
type textarea "Test"
click at [484, 651] on input "Submit" at bounding box center [469, 650] width 72 height 26
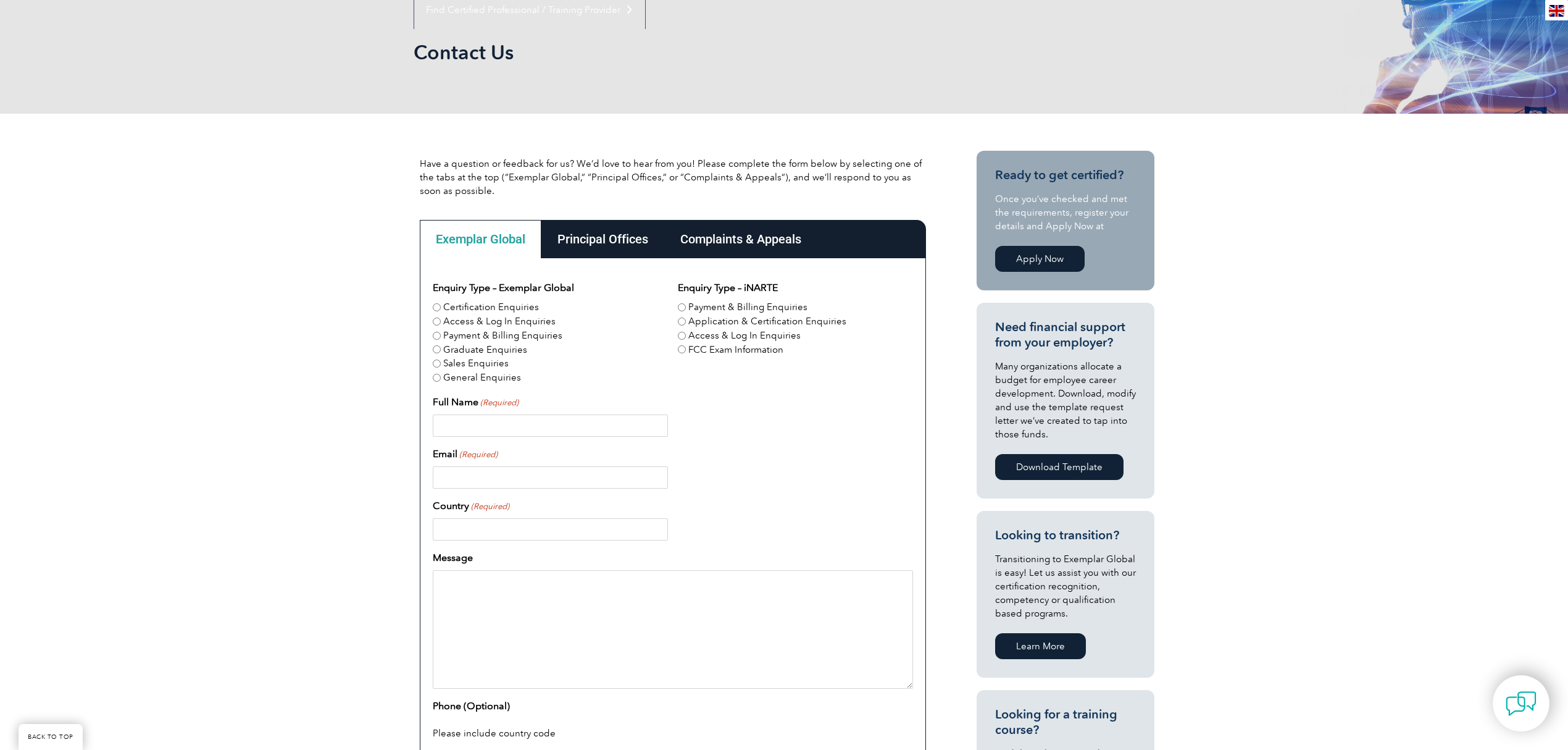
scroll to position [165, 0]
click at [724, 227] on div "Complaints & Appeals" at bounding box center [740, 238] width 153 height 38
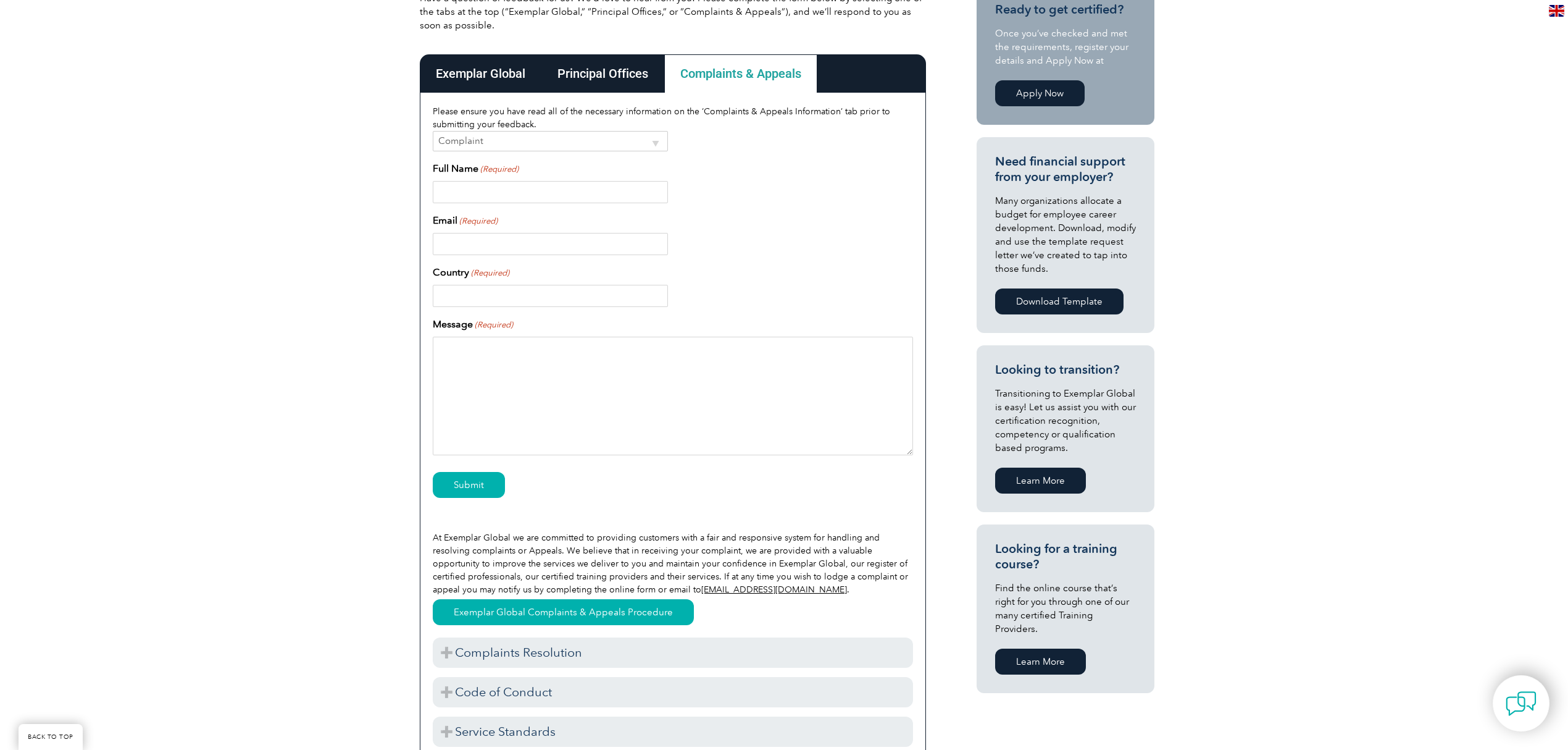
scroll to position [247, 0]
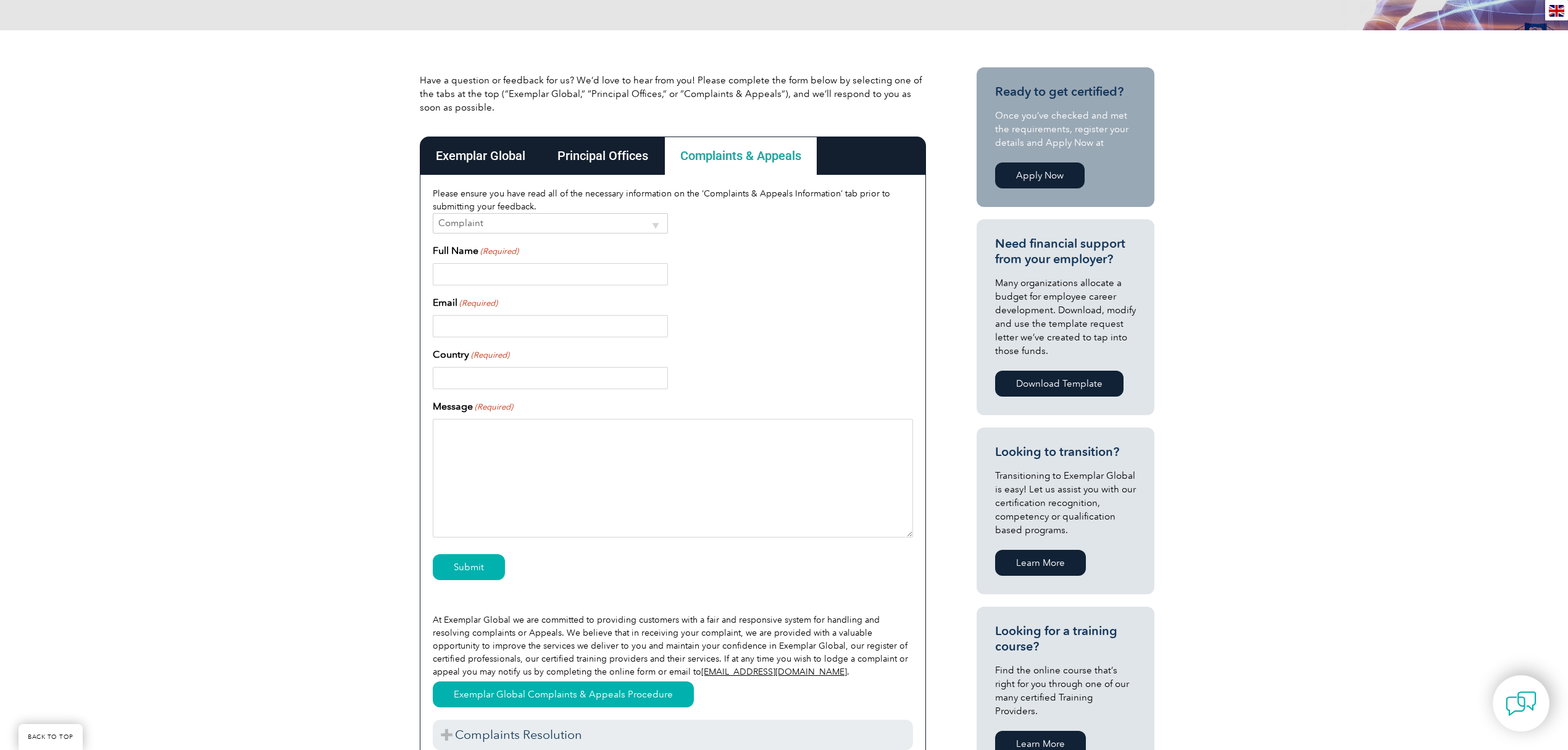
click at [305, 467] on div "Have a question or feedback for us? We’d love to hear from you! Please complete…" at bounding box center [784, 461] width 1568 height 861
click at [210, 441] on div "Have a question or feedback for us? We’d love to hear from you! Please complete…" at bounding box center [784, 461] width 1568 height 861
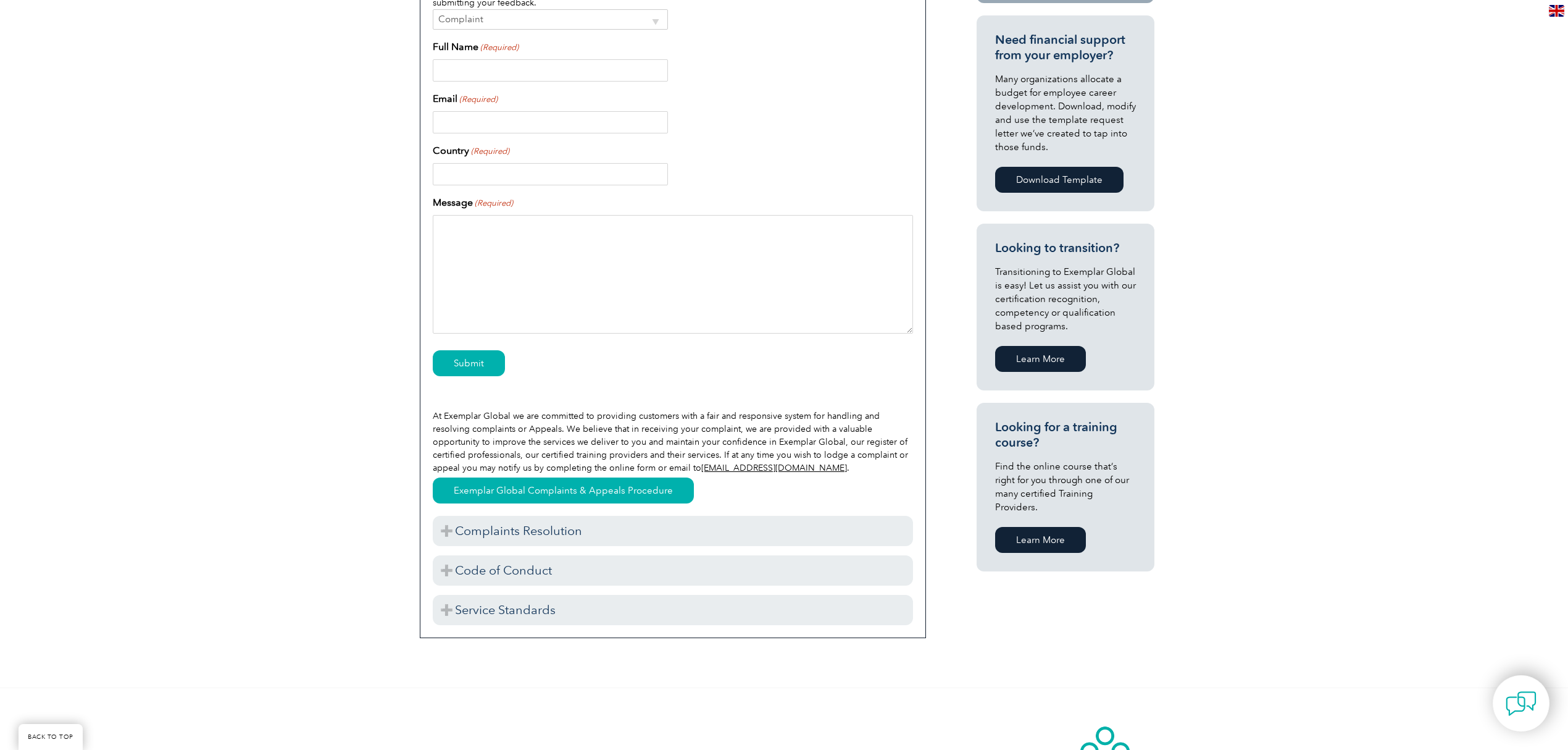
scroll to position [494, 0]
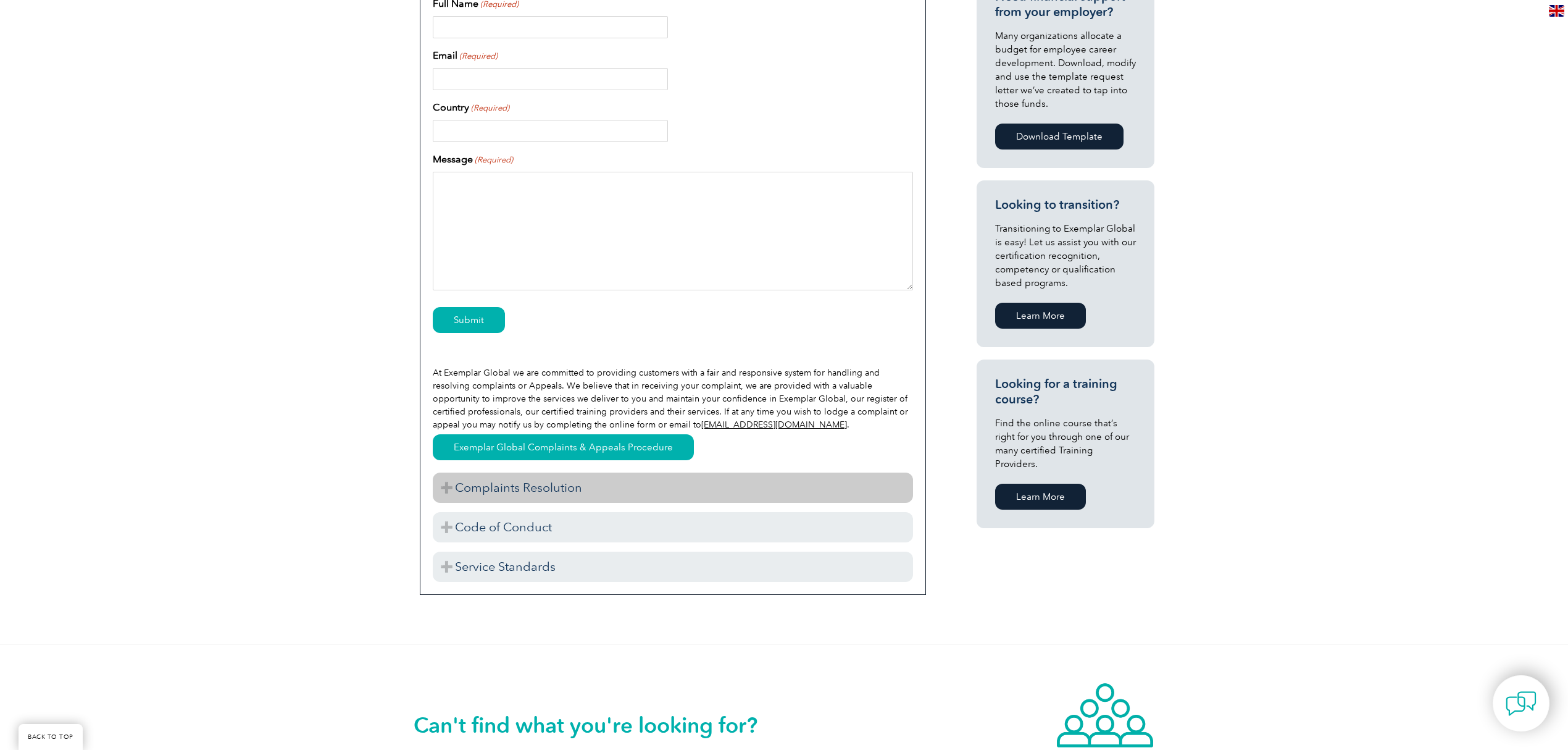
click at [467, 495] on h3 "Complaints Resolution" at bounding box center [673, 488] width 481 height 30
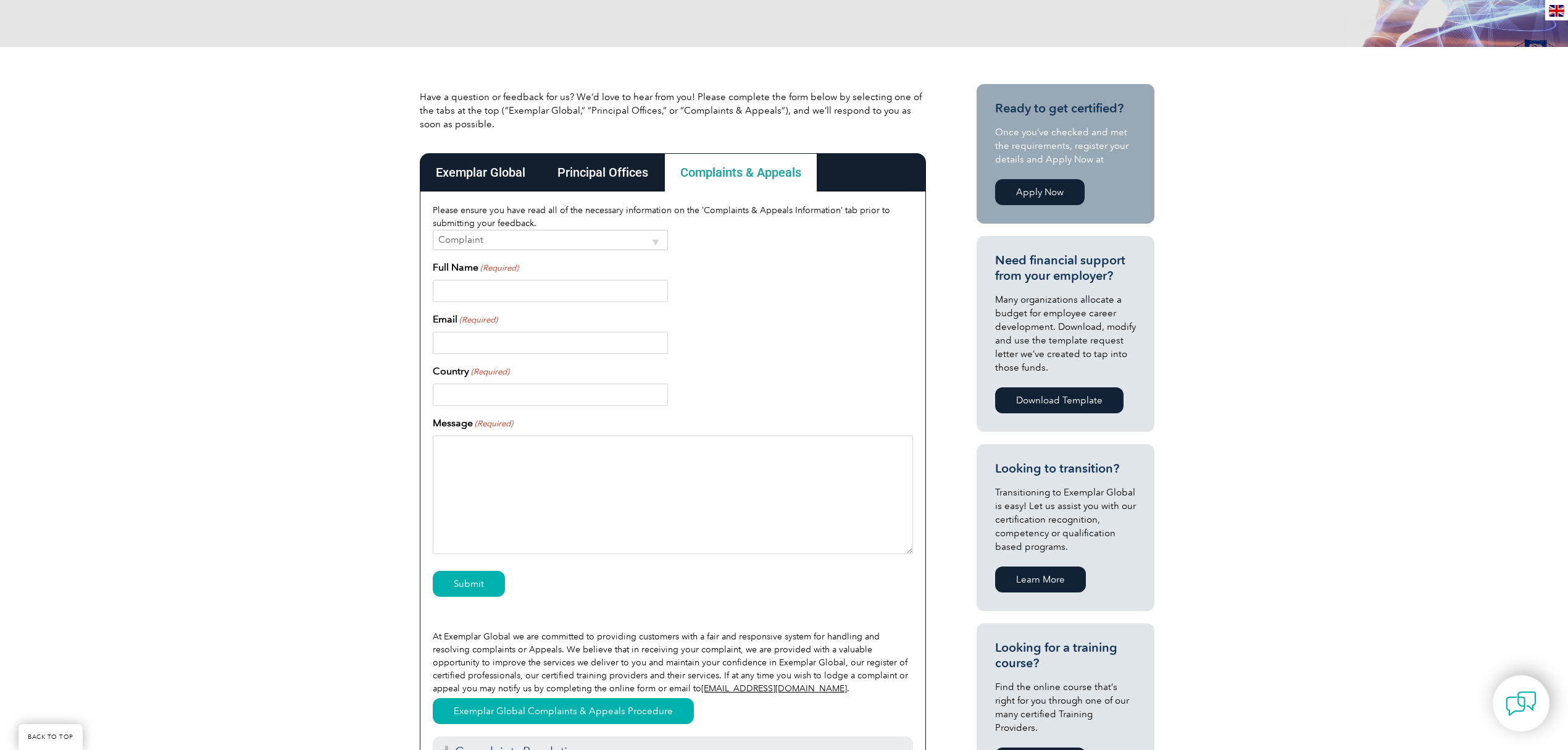
scroll to position [165, 0]
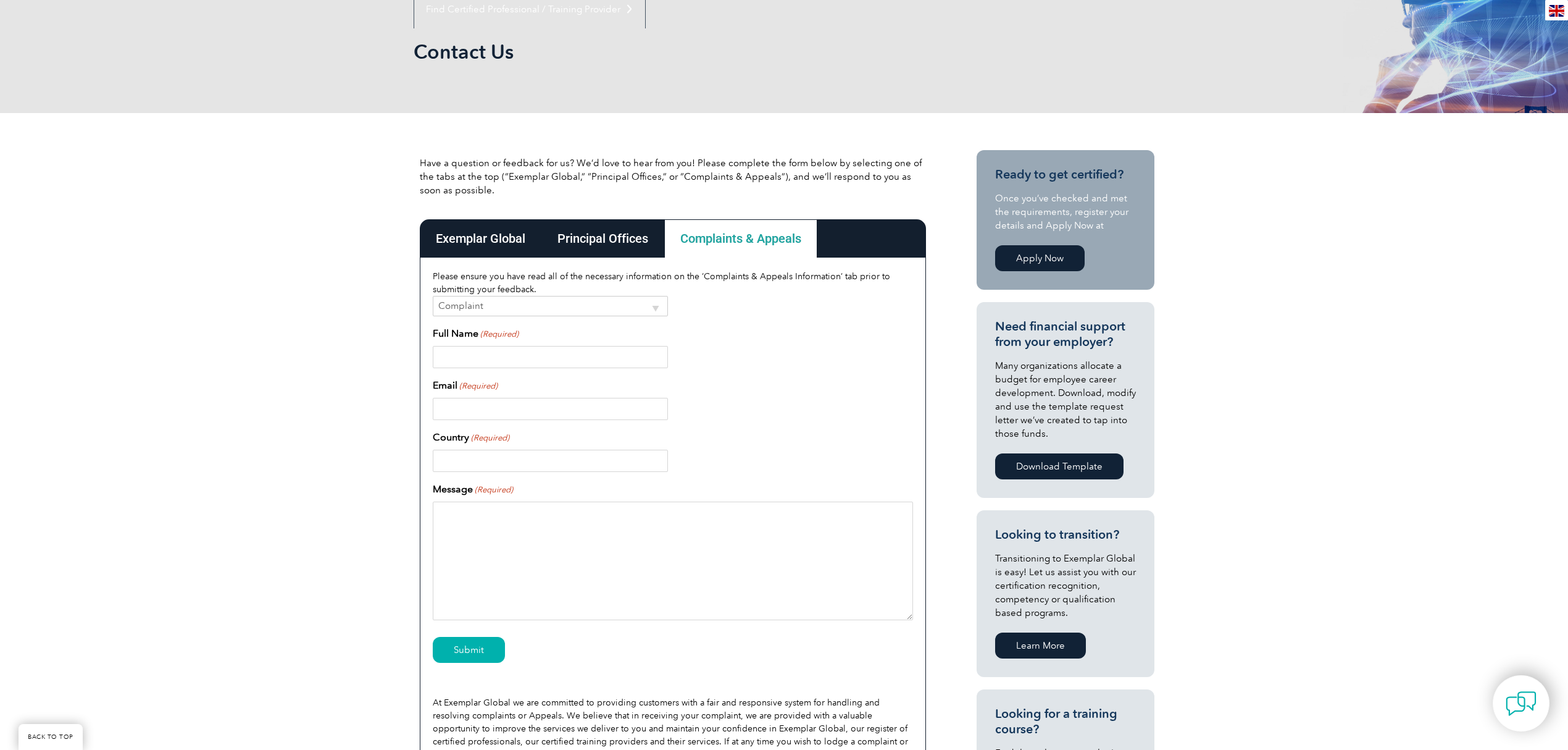
click at [797, 543] on textarea "Message (Required)" at bounding box center [673, 561] width 481 height 119
click at [579, 315] on select "Complaint Appeal" at bounding box center [550, 306] width 236 height 20
select select "Appeal"
click at [433, 296] on select "Complaint Appeal" at bounding box center [550, 306] width 236 height 20
click at [789, 419] on div at bounding box center [673, 409] width 481 height 22
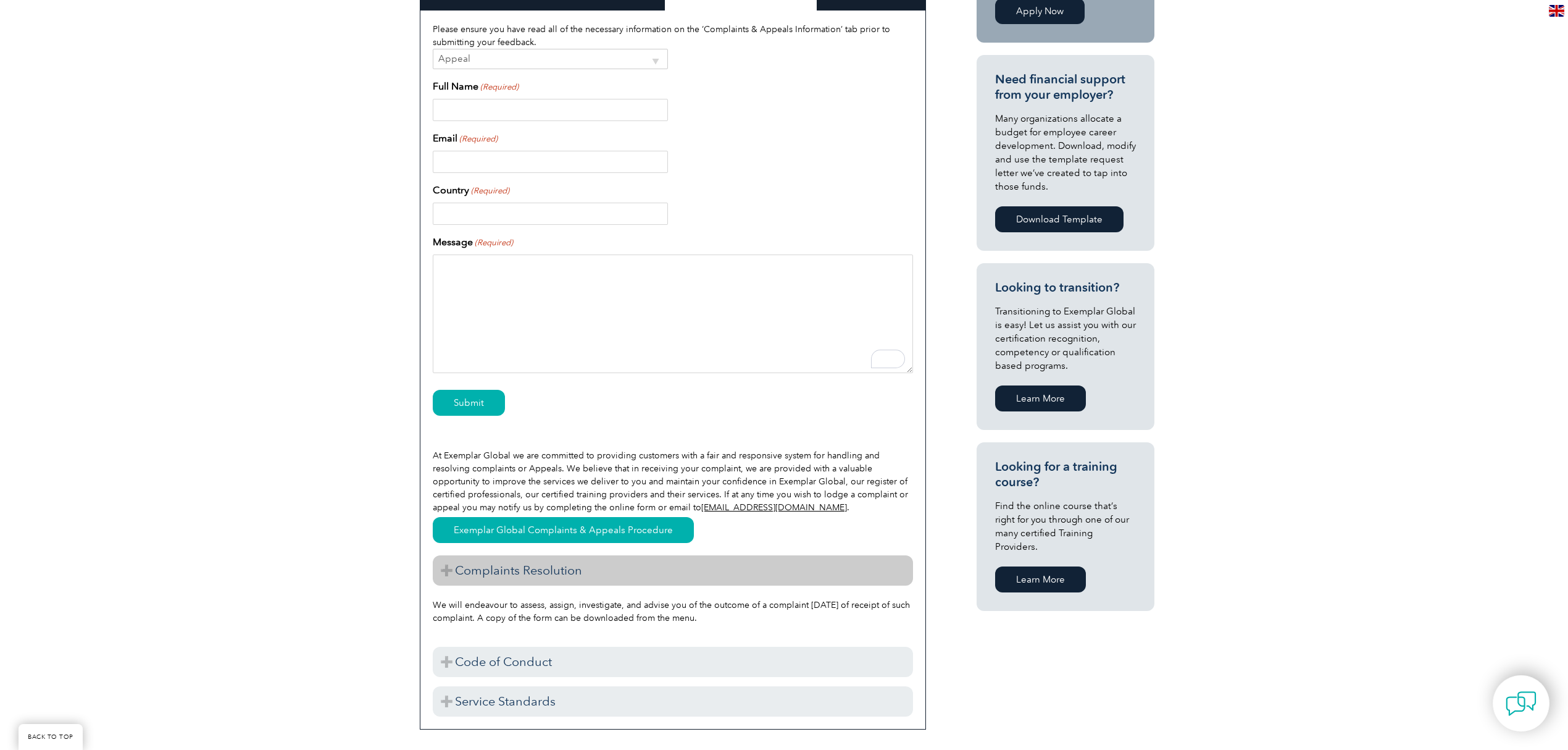
scroll to position [329, 0]
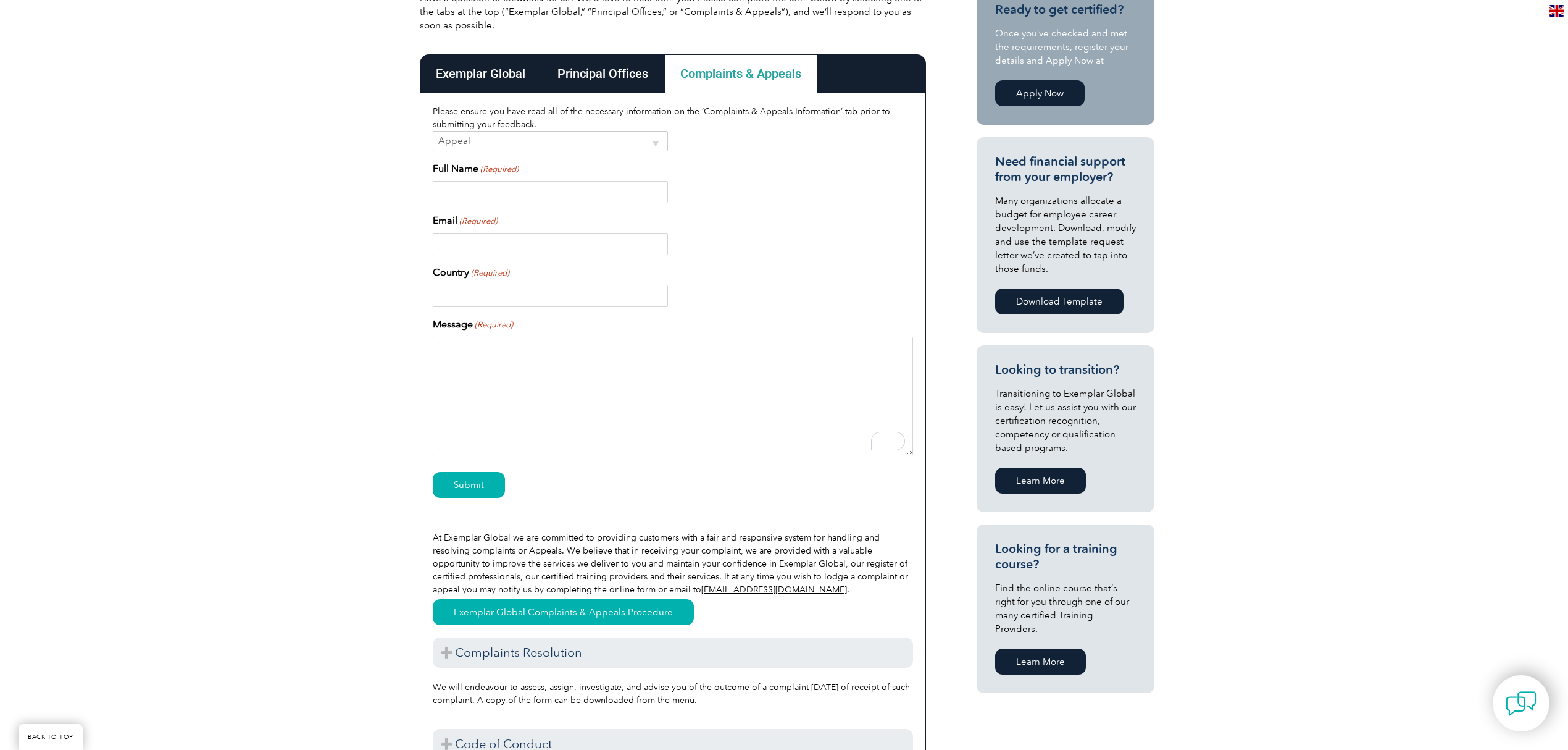
click at [228, 352] on div "Have a question or feedback for us? We’d love to hear from you! Please complete…" at bounding box center [784, 404] width 1568 height 913
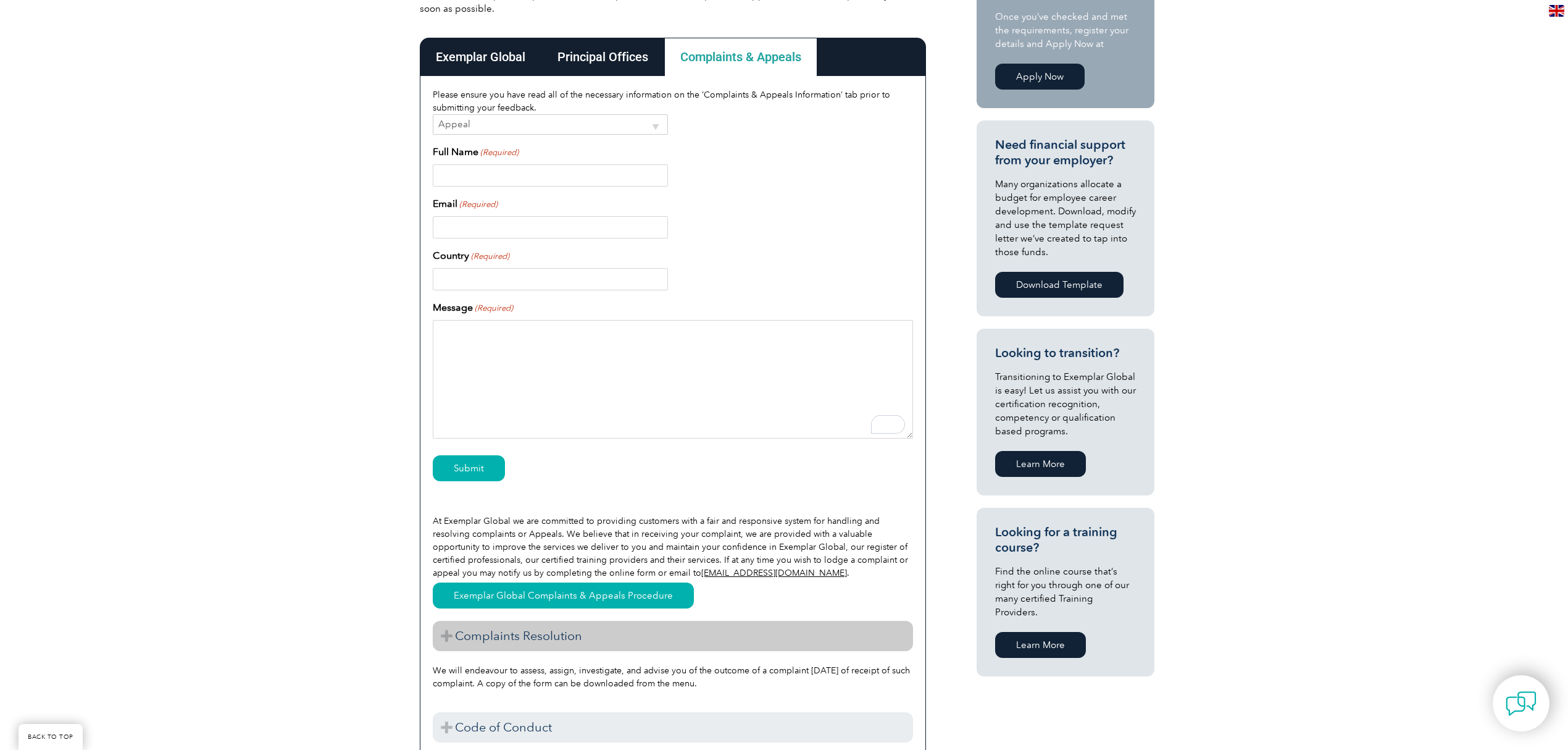
scroll to position [494, 0]
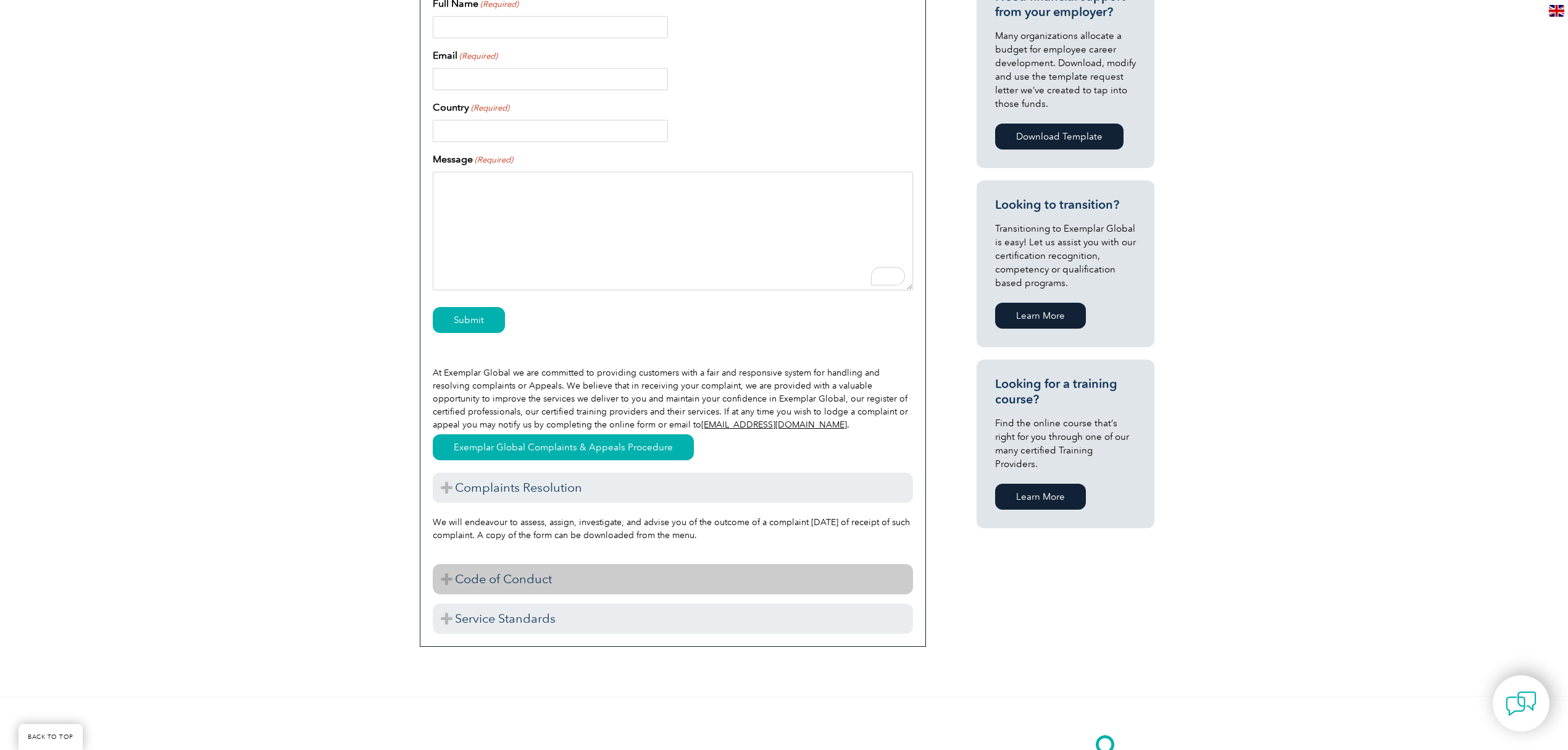
click at [764, 577] on h3 "Code of Conduct" at bounding box center [673, 580] width 481 height 30
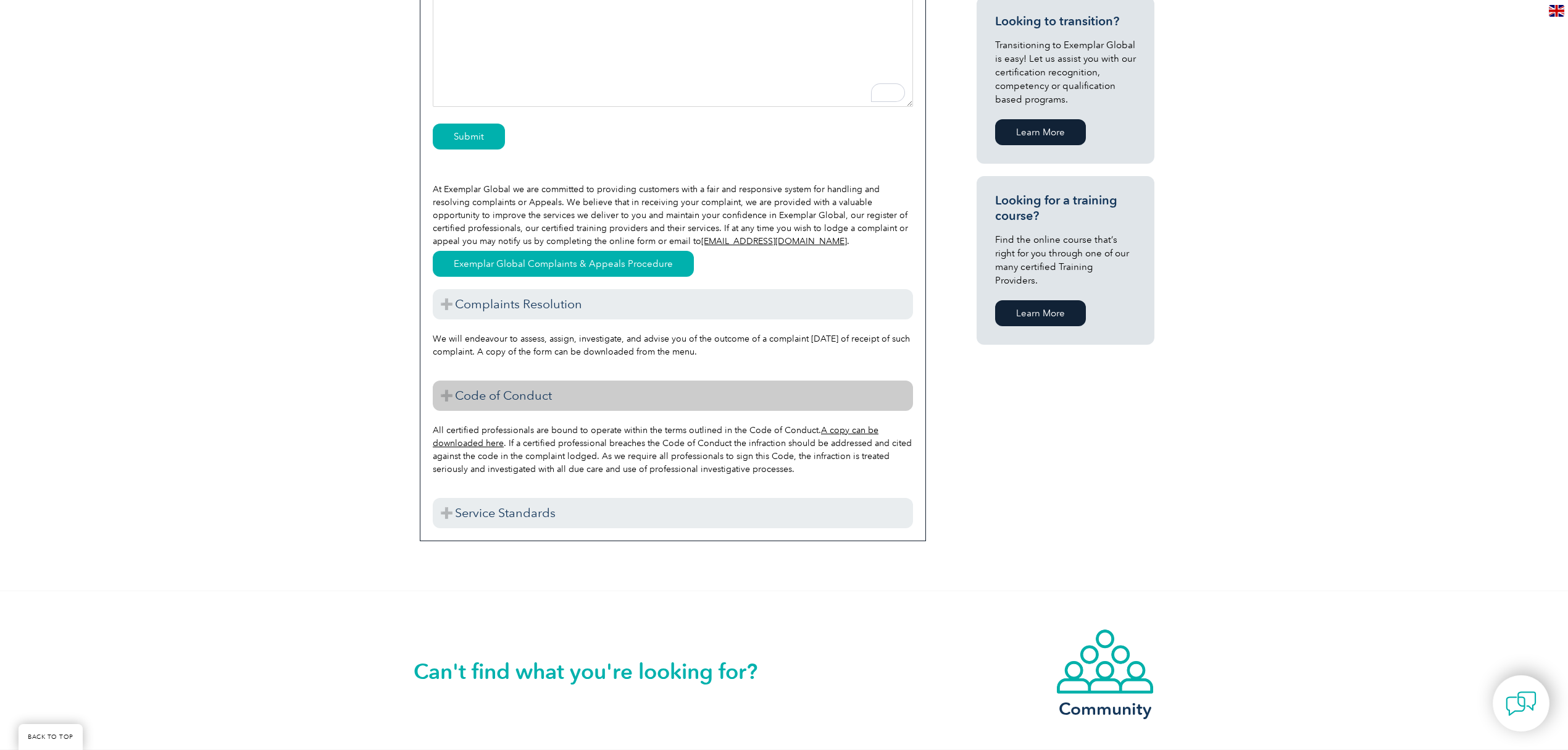
scroll to position [741, 0]
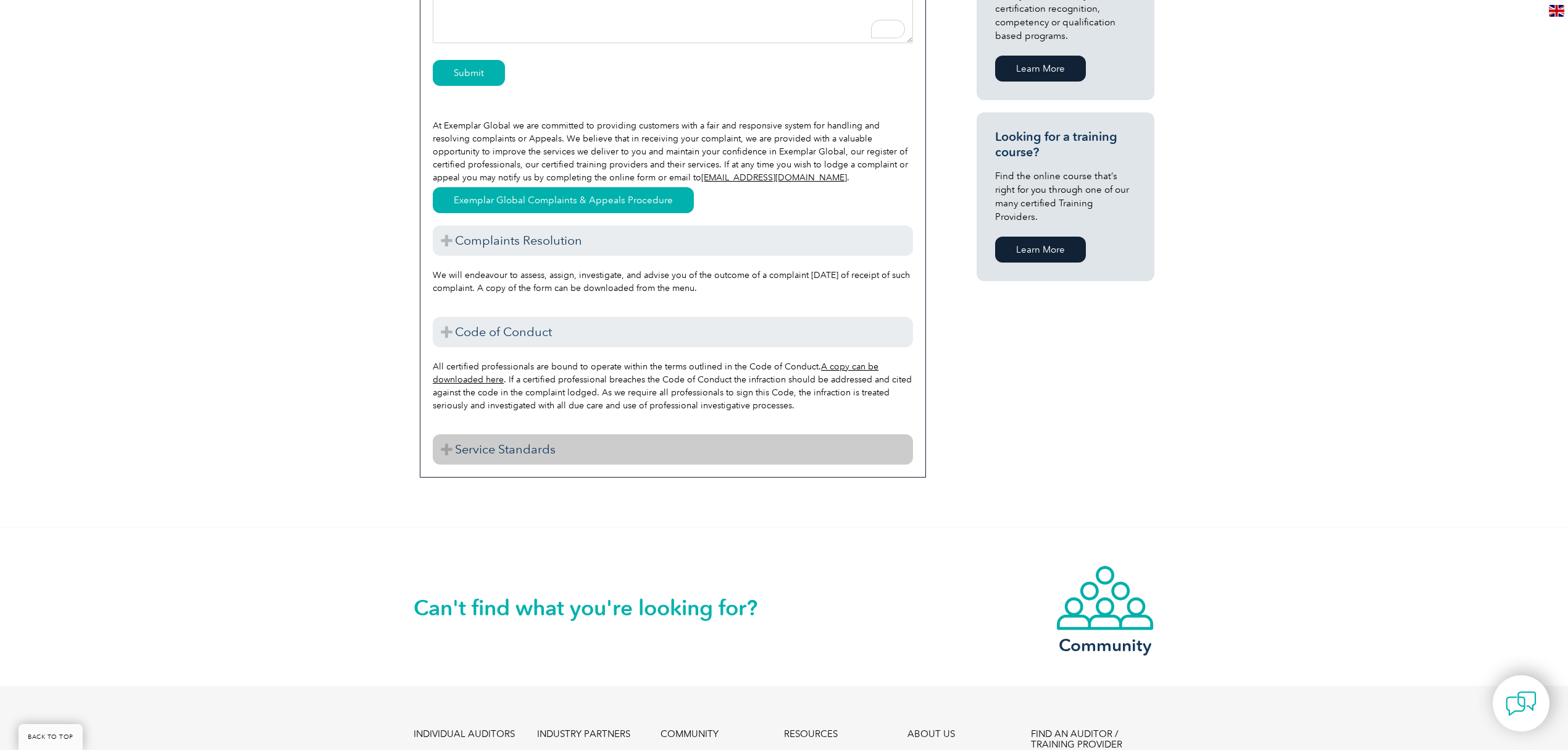
click at [652, 456] on h3 "Service Standards" at bounding box center [673, 450] width 481 height 30
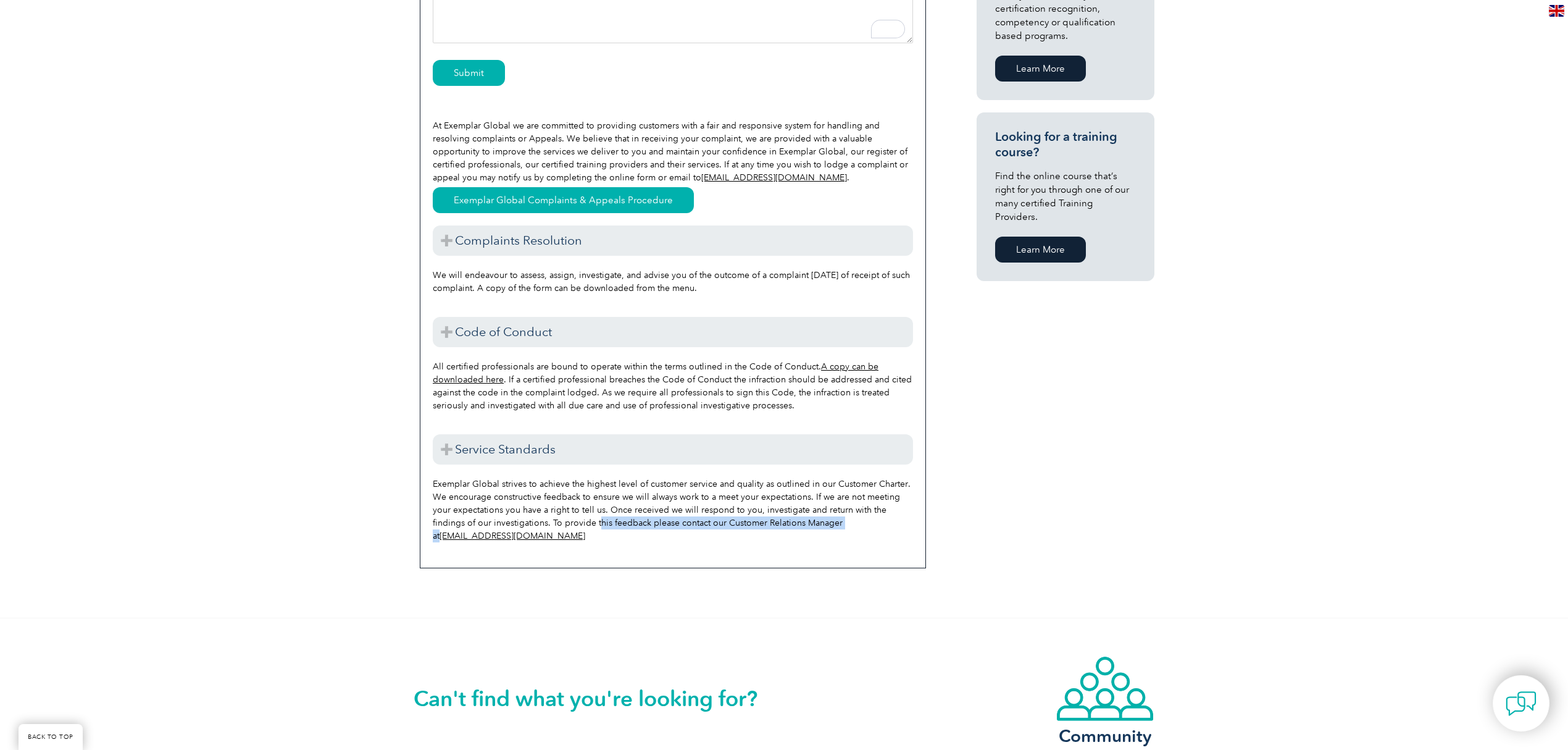
drag, startPoint x: 598, startPoint y: 523, endPoint x: 852, endPoint y: 527, distance: 254.0
click at [852, 527] on div "Exemplar Global strives to achieve the highest level of customer service and qu…" at bounding box center [673, 510] width 481 height 91
click at [693, 545] on div "Exemplar Global strives to achieve the highest level of customer service and qu…" at bounding box center [673, 510] width 481 height 91
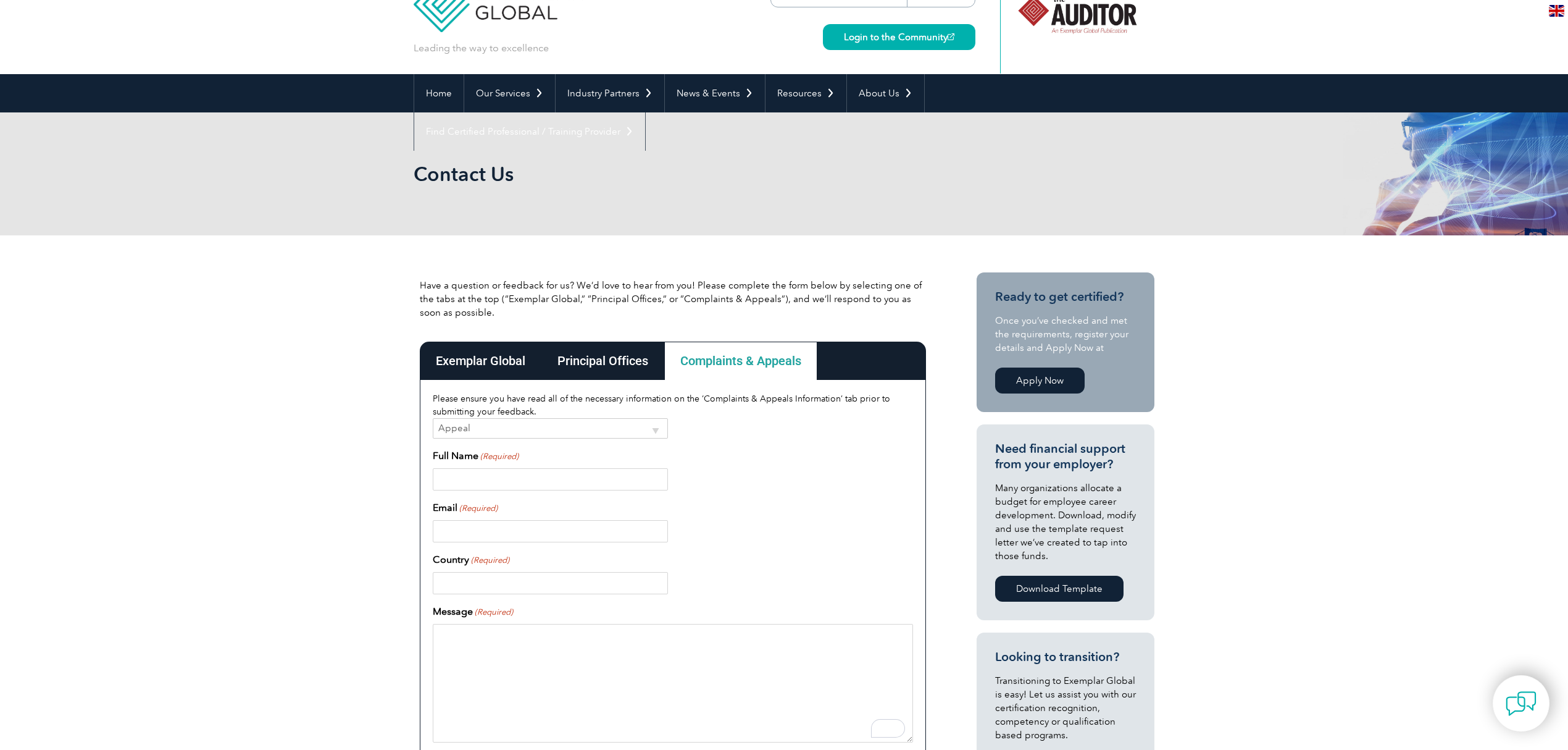
scroll to position [0, 0]
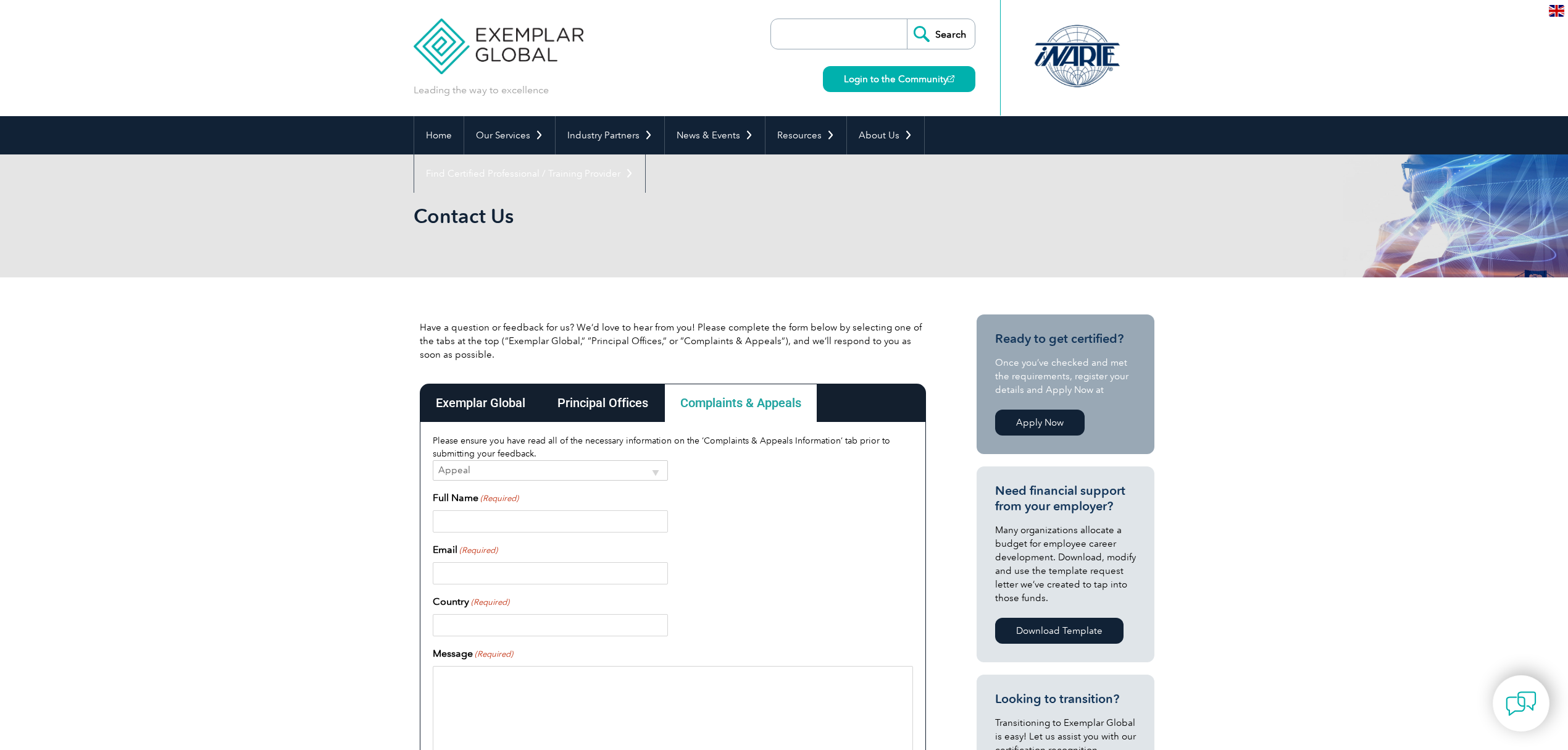
click at [731, 397] on div "Complaints & Appeals" at bounding box center [740, 403] width 153 height 38
click at [602, 411] on div "Principal Offices" at bounding box center [602, 403] width 123 height 38
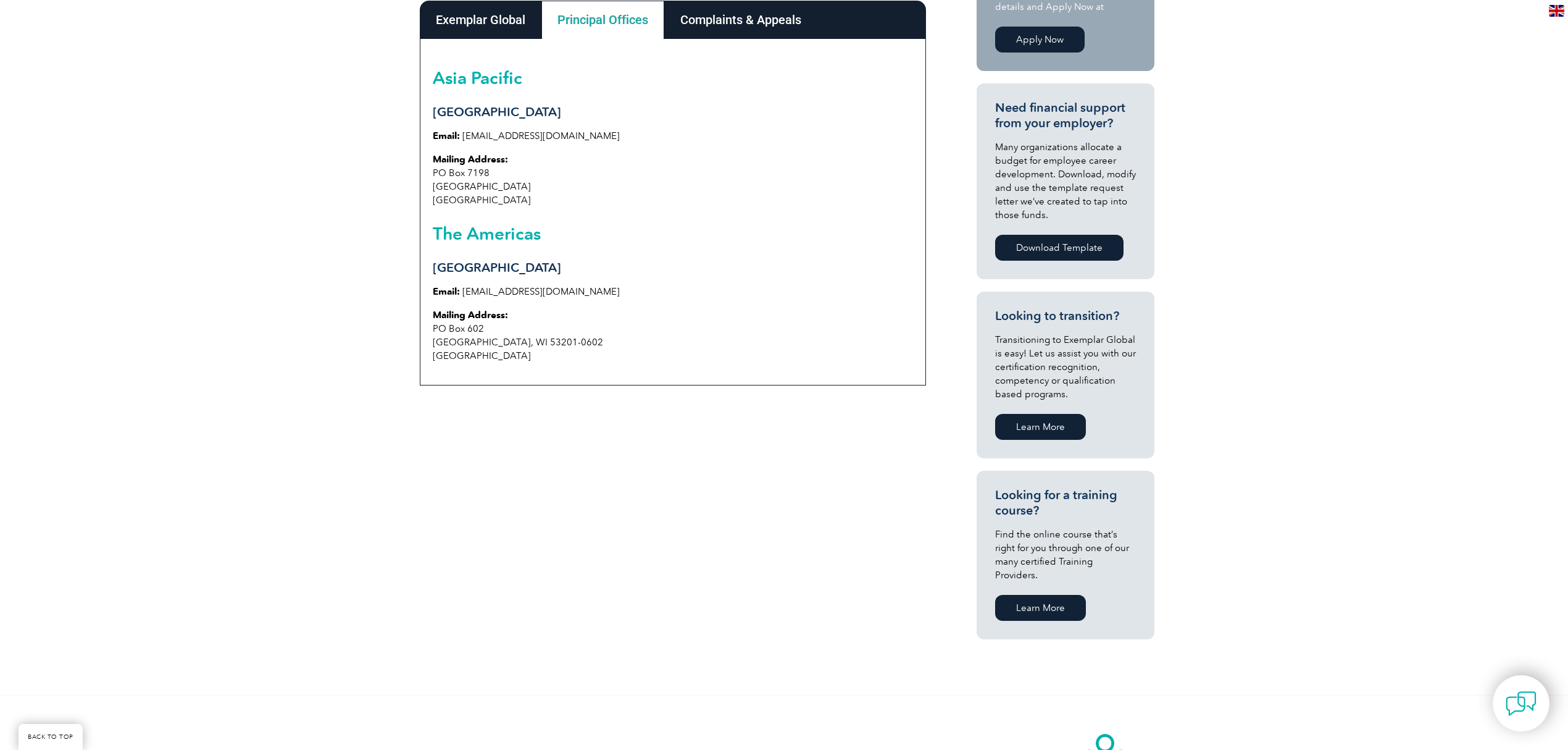
scroll to position [329, 0]
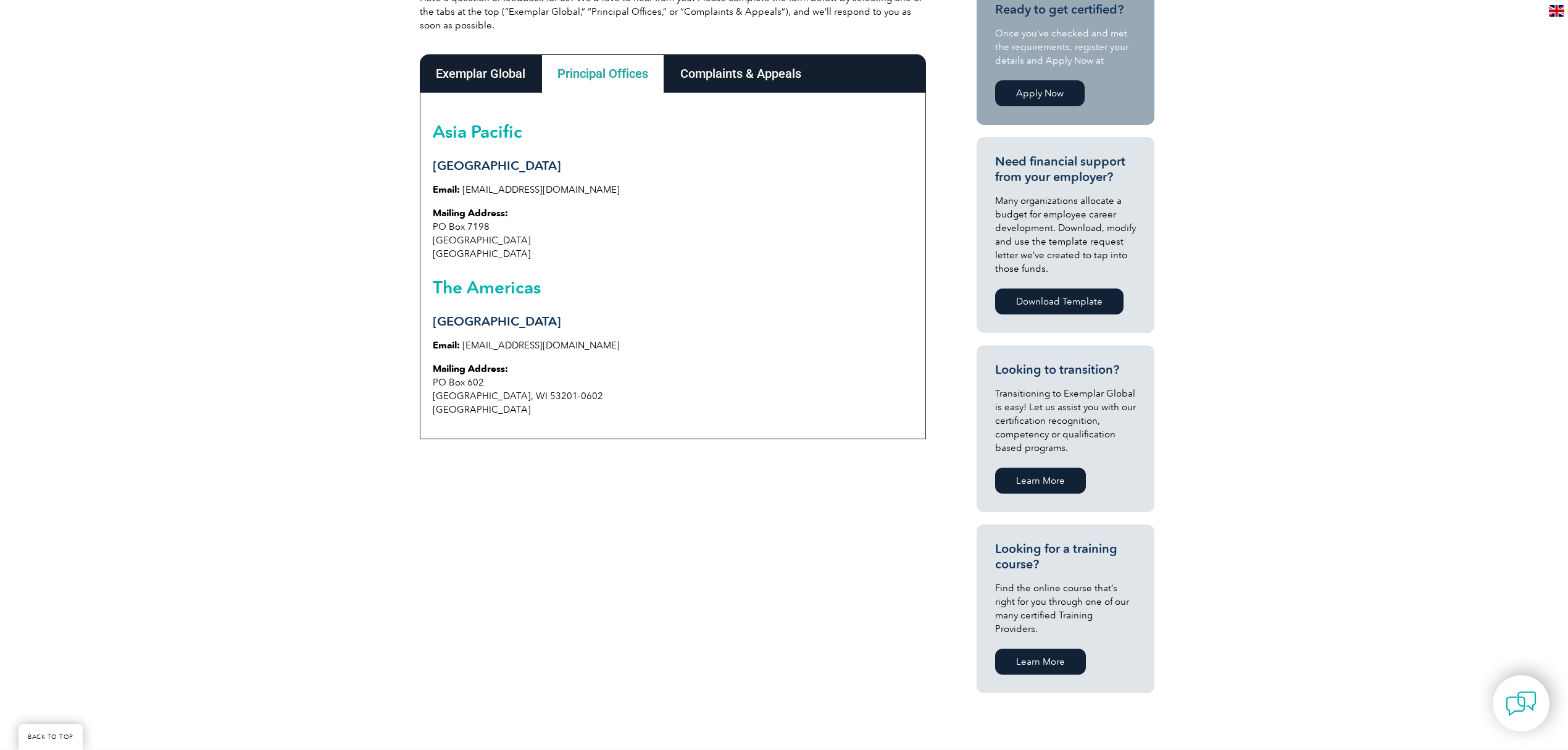
click at [843, 561] on div "Have a question or feedback for us? We’d love to hear from you! Please complete…" at bounding box center [784, 348] width 741 height 801
click at [732, 73] on div "Complaints & Appeals" at bounding box center [740, 73] width 153 height 38
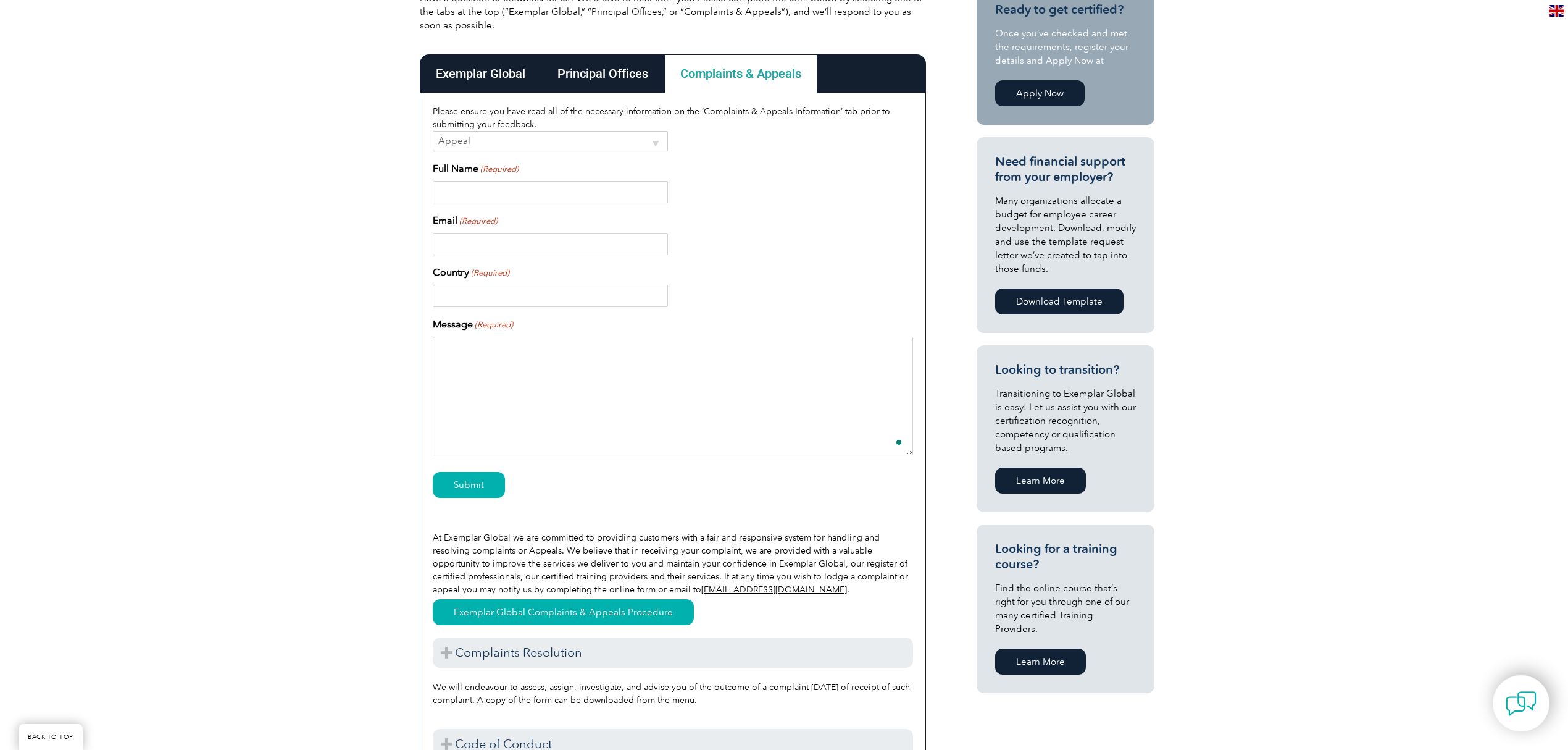
click at [646, 362] on textarea "Message (Required)" at bounding box center [673, 396] width 481 height 119
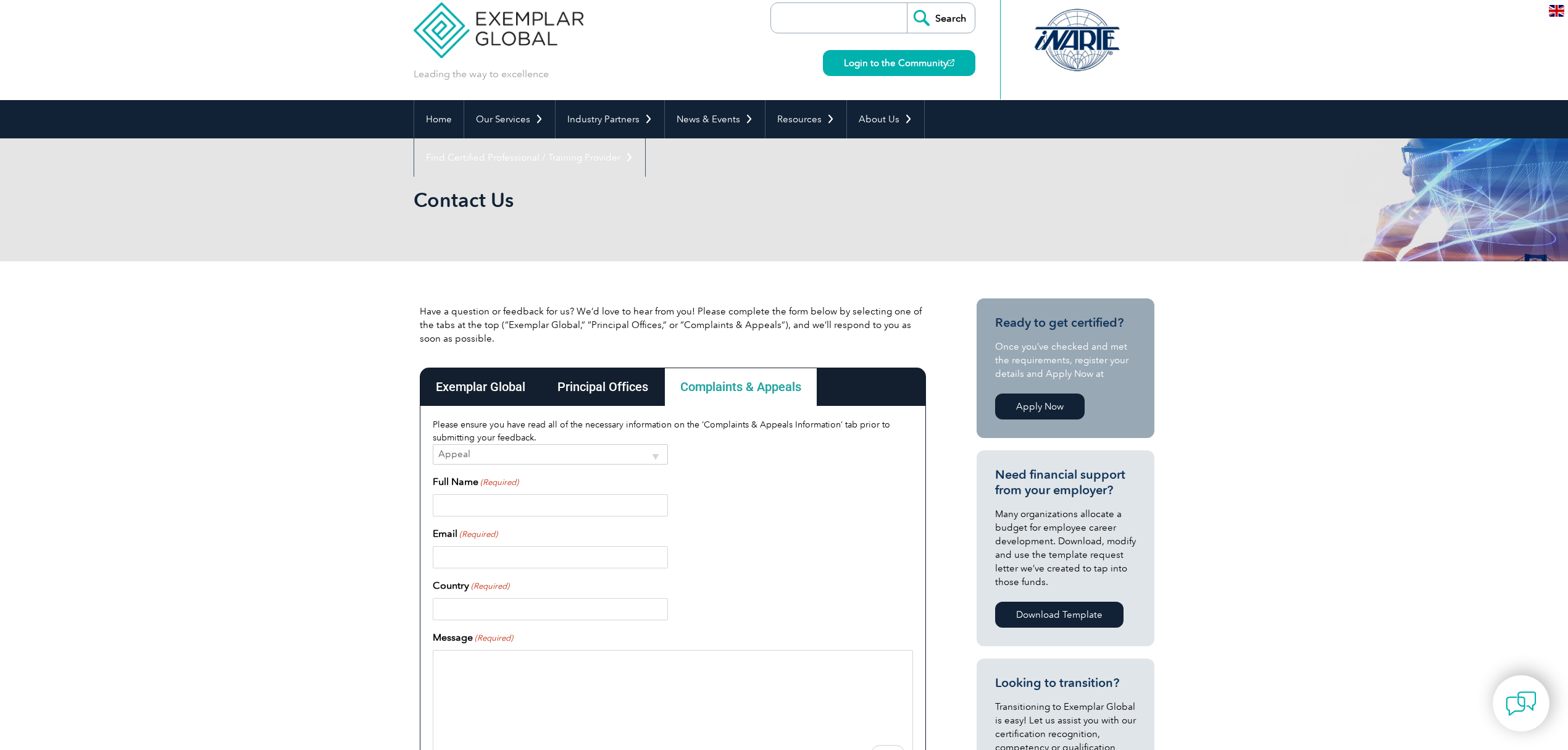
scroll to position [0, 0]
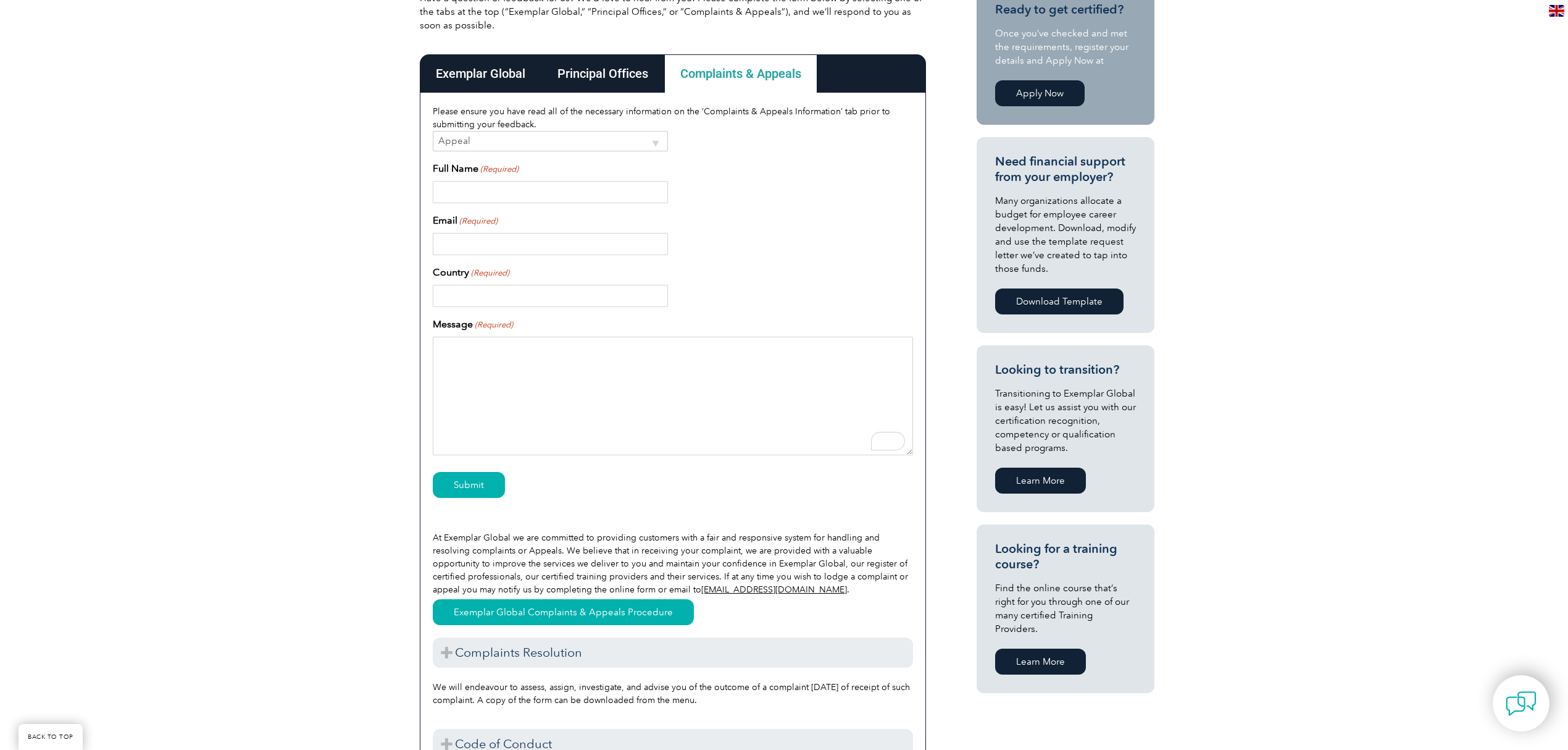
scroll to position [247, 0]
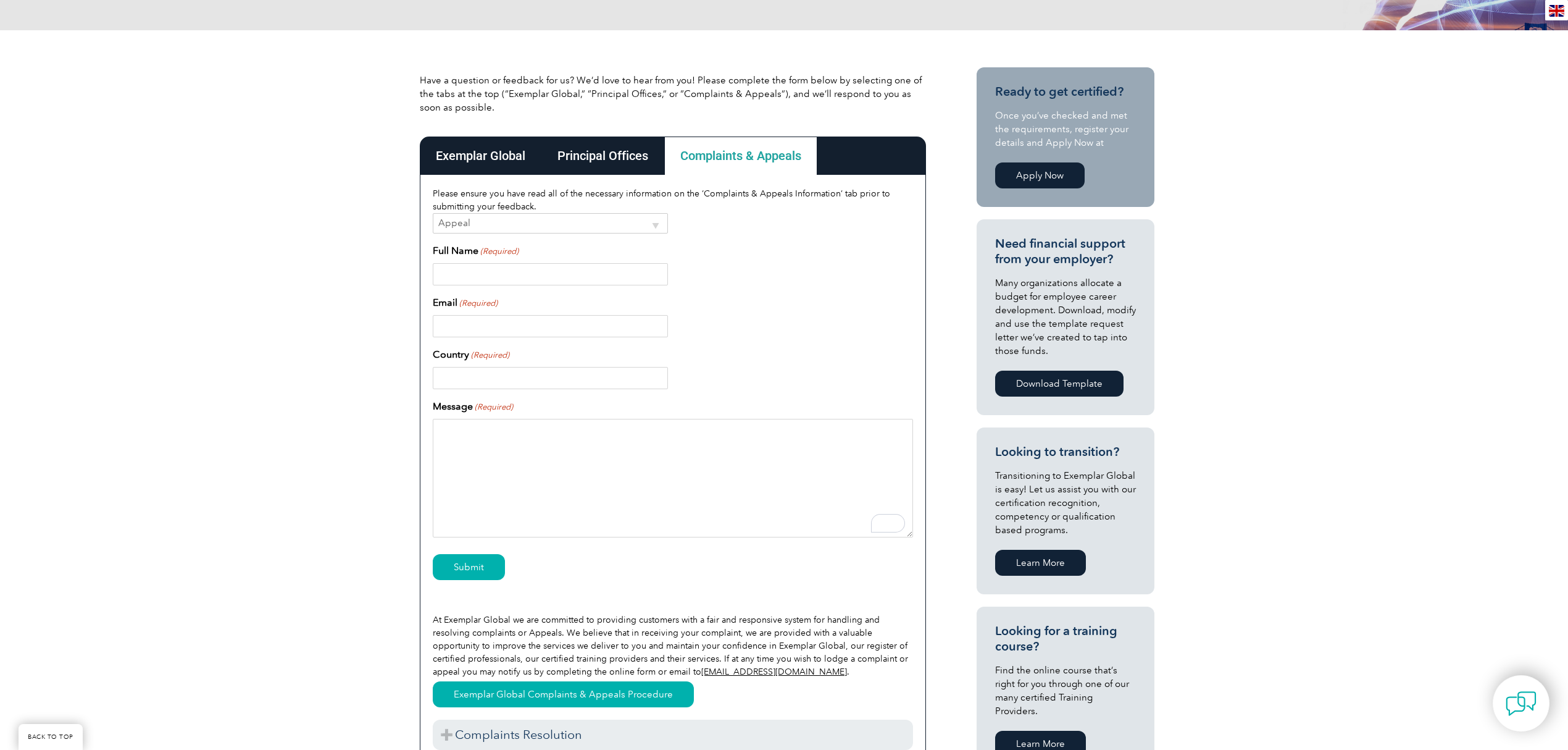
drag, startPoint x: 734, startPoint y: 561, endPoint x: 705, endPoint y: 562, distance: 29.0
click at [705, 562] on div "Submit" at bounding box center [673, 568] width 481 height 54
click at [191, 223] on div "Have a question or feedback for us? We’d love to hear from you! Please complete…" at bounding box center [784, 571] width 1568 height 1081
click at [312, 244] on div "Have a question or feedback for us? We’d love to hear from you! Please complete…" at bounding box center [784, 571] width 1568 height 1081
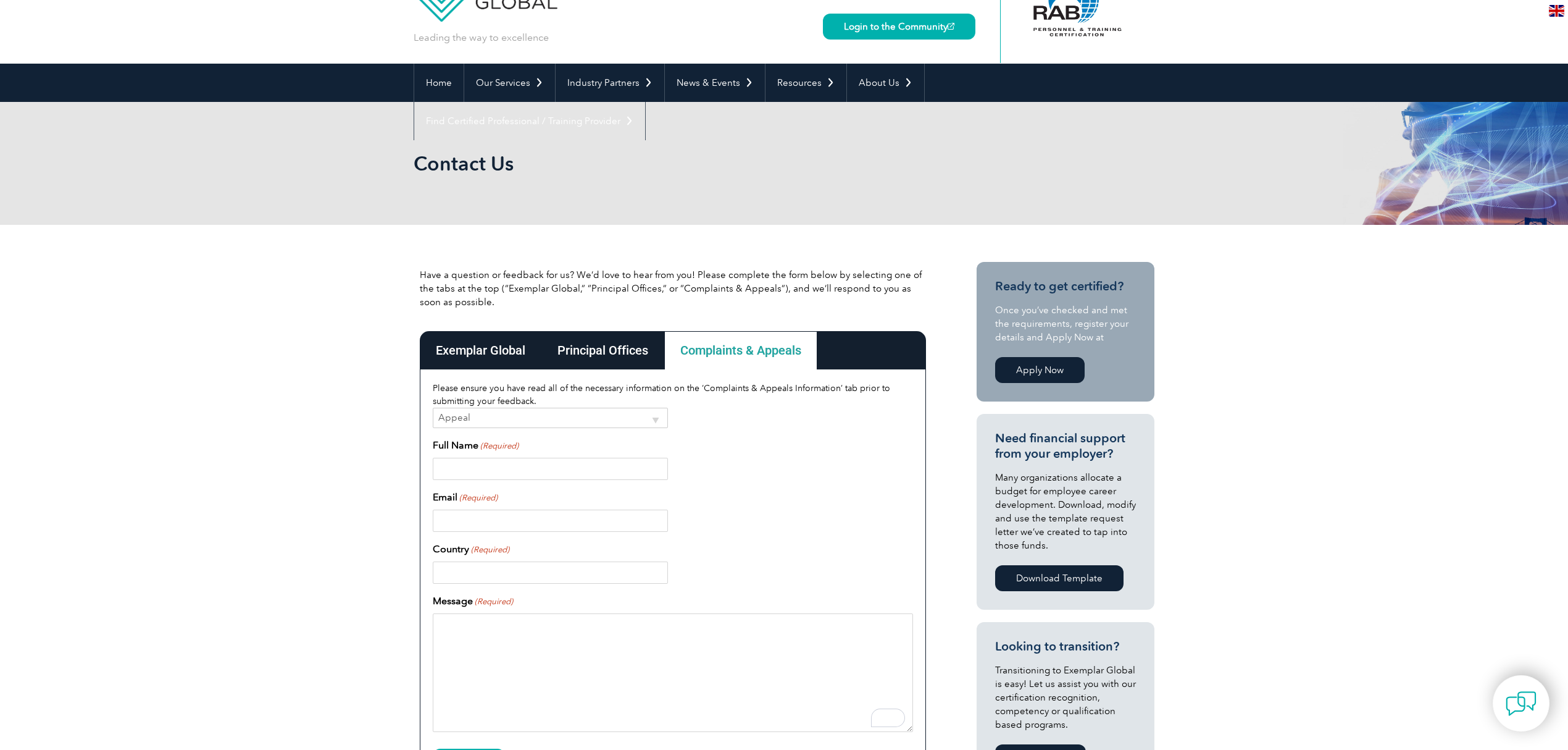
scroll to position [0, 0]
